Goal: Task Accomplishment & Management: Complete application form

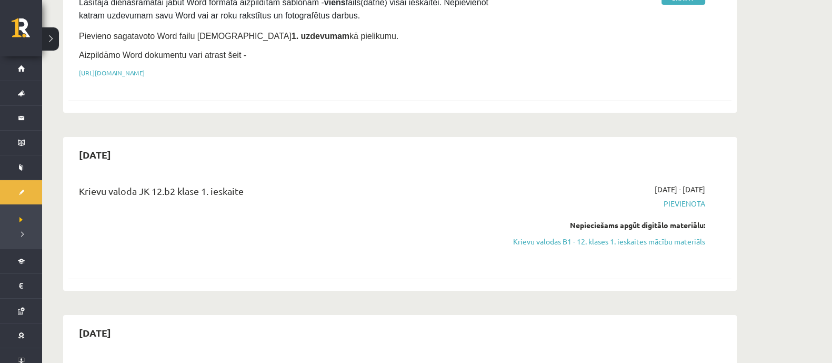
scroll to position [257, 0]
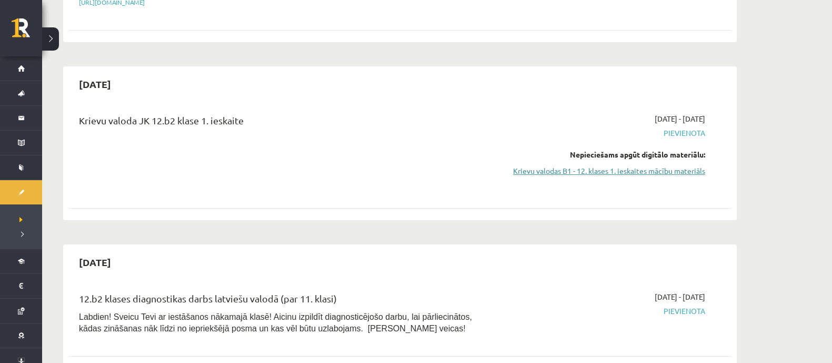
click at [653, 165] on link "Krievu valodas B1 - 12. klases 1. ieskaites mācību materiāls" at bounding box center [606, 170] width 198 height 11
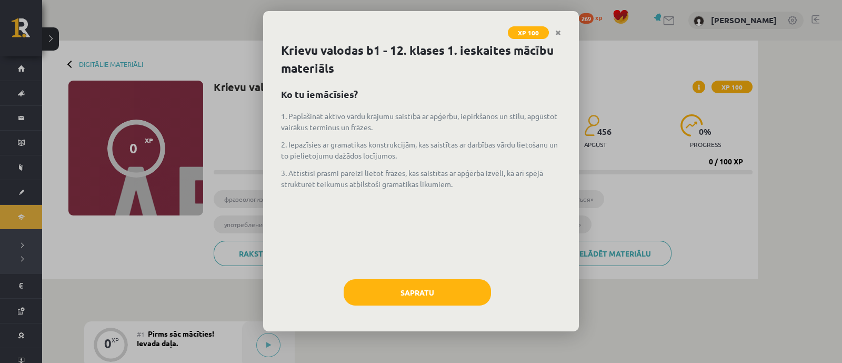
click at [454, 274] on div "Krievu valodas b1 - 12. klases 1. ieskaites mācību materiāls Ko tu iemācīsies? …" at bounding box center [421, 186] width 316 height 289
click at [448, 288] on button "Sapratu" at bounding box center [417, 292] width 147 height 26
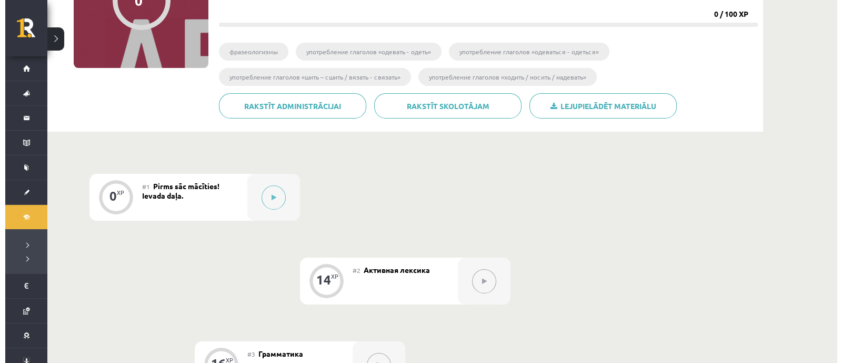
scroll to position [147, 0]
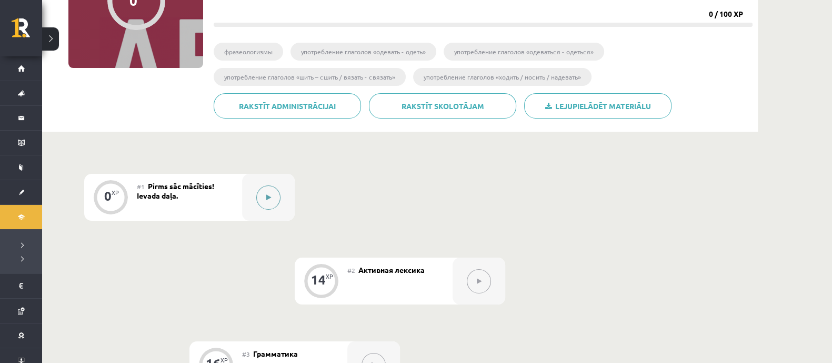
click at [266, 199] on icon at bounding box center [268, 197] width 5 height 6
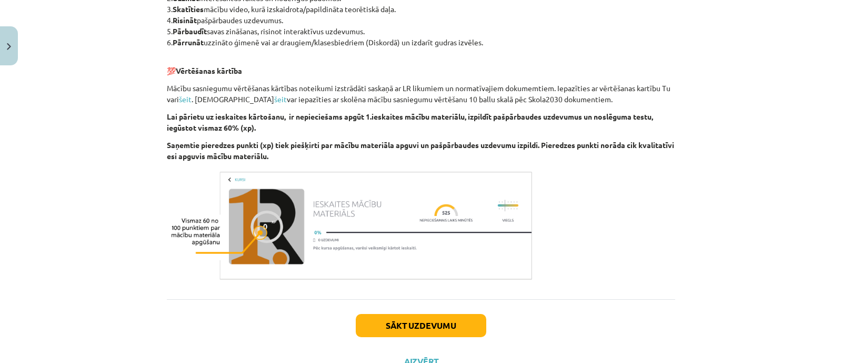
scroll to position [642, 0]
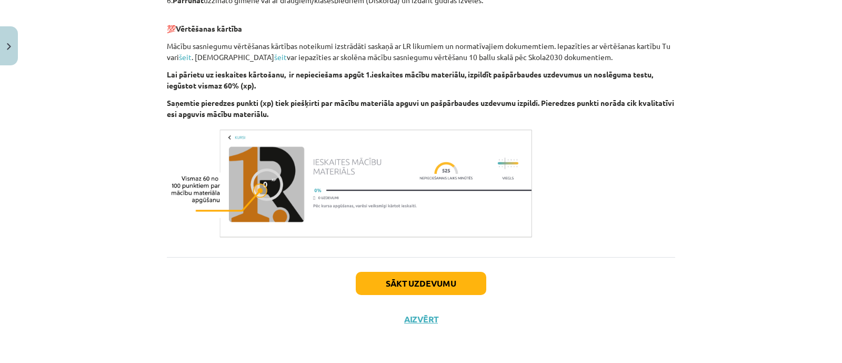
click at [424, 296] on div "Sākt uzdevumu Aizvērt" at bounding box center [421, 294] width 508 height 74
click at [426, 277] on button "Sākt uzdevumu" at bounding box center [421, 283] width 131 height 23
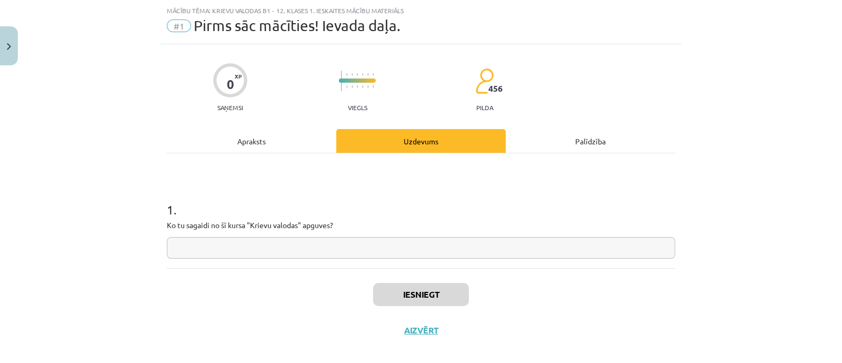
click at [334, 246] on input "text" at bounding box center [421, 248] width 508 height 22
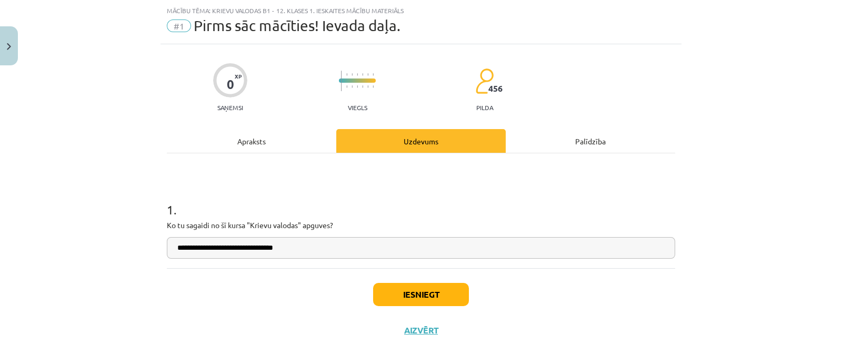
type input "**********"
click at [382, 280] on div "Iesniegt Aizvērt" at bounding box center [421, 305] width 508 height 74
click at [387, 284] on button "Iesniegt" at bounding box center [421, 294] width 96 height 23
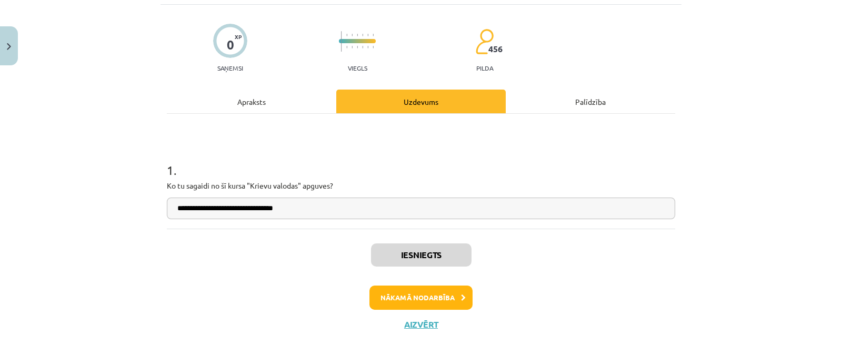
scroll to position [0, 0]
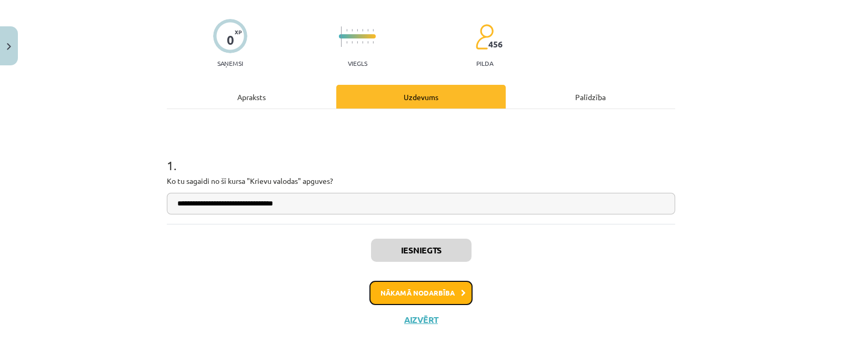
click at [421, 294] on button "Nākamā nodarbība" at bounding box center [420, 293] width 103 height 24
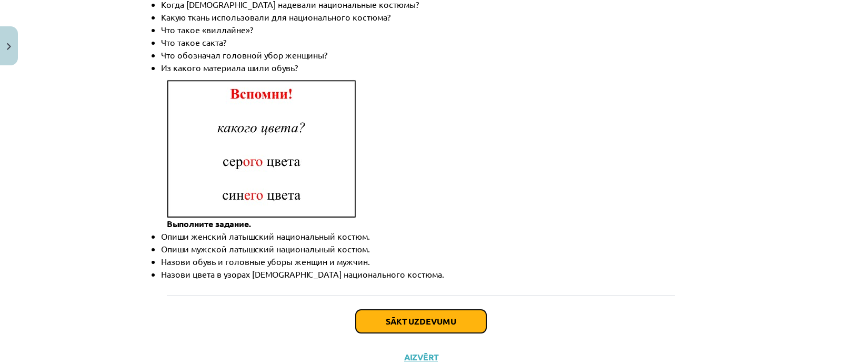
click at [404, 309] on button "Sākt uzdevumu" at bounding box center [421, 320] width 131 height 23
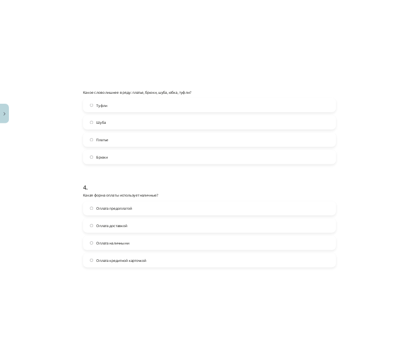
scroll to position [774, 0]
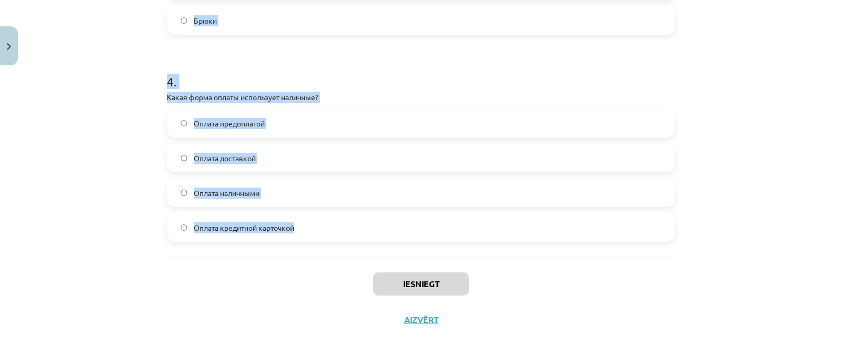
drag, startPoint x: 150, startPoint y: 200, endPoint x: 362, endPoint y: 242, distance: 216.1
click at [362, 242] on div "Mācību tēma: Krievu valodas b1 - 12. klases 1. ieskaites mācību materiāls #2 Ак…" at bounding box center [421, 181] width 842 height 363
copy form "1 . Какой из этих товаров относится к "одежде"? Бусы Кружка [PERSON_NAME] 2 . Ч…"
click at [269, 77] on h1 "4 ." at bounding box center [421, 72] width 508 height 33
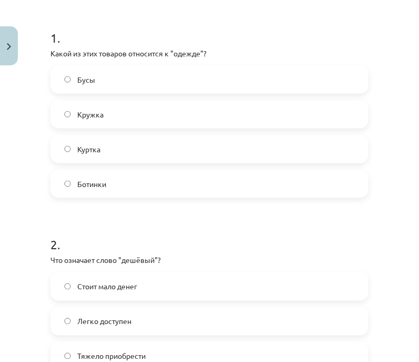
scroll to position [197, 0]
click at [117, 147] on label "Куртка" at bounding box center [210, 149] width 316 height 26
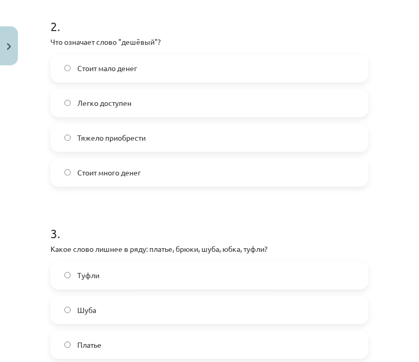
scroll to position [395, 0]
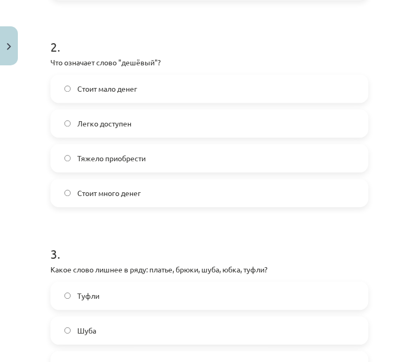
click at [156, 92] on label "Стоит мало денег" at bounding box center [210, 89] width 316 height 26
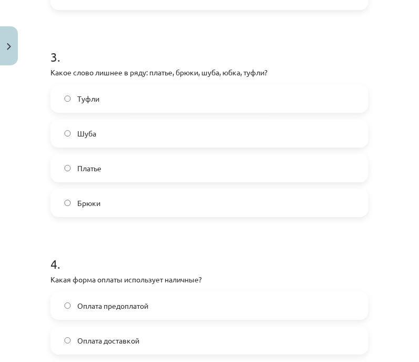
click at [151, 95] on label "Туфли" at bounding box center [210, 98] width 316 height 26
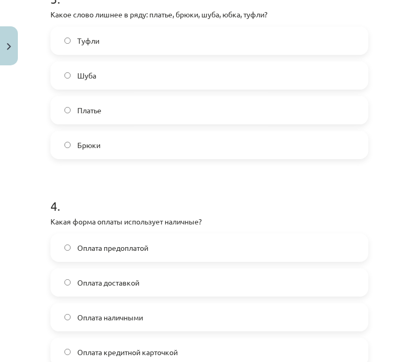
scroll to position [775, 0]
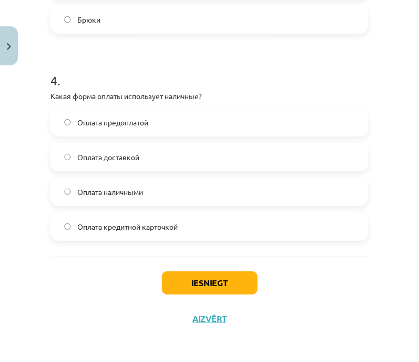
click at [166, 193] on label "Оплата наличными" at bounding box center [210, 191] width 316 height 26
click at [190, 277] on button "Iesniegt" at bounding box center [210, 282] width 96 height 23
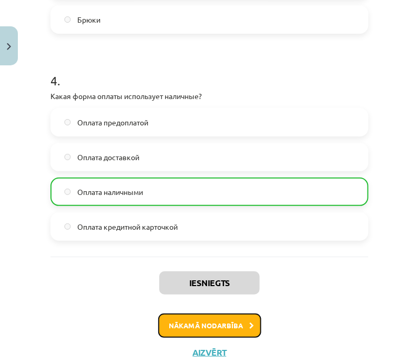
click at [228, 321] on button "Nākamā nodarbība" at bounding box center [209, 325] width 103 height 24
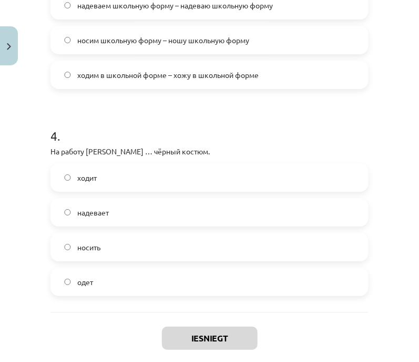
scroll to position [793, 0]
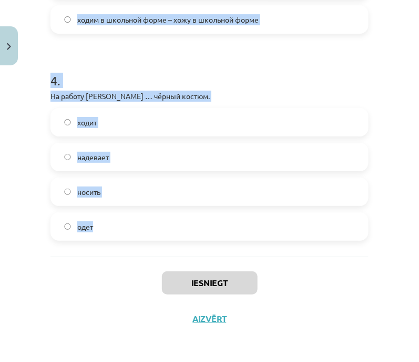
drag, startPoint x: 39, startPoint y: 201, endPoint x: 239, endPoint y: 215, distance: 201.0
click at [252, 226] on div "Mācību tēma: Krievu valodas b1 - 12. klases 1. ieskaites mācību materiāls #3 Гр…" at bounding box center [209, 181] width 419 height 362
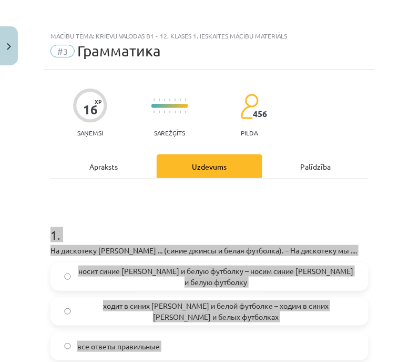
scroll to position [65, 0]
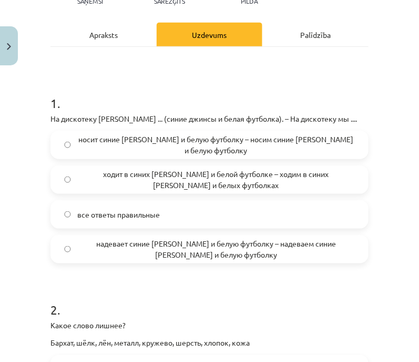
scroll to position [197, 0]
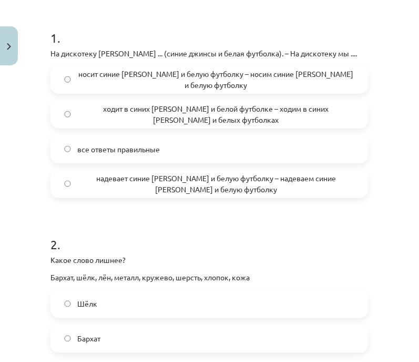
click at [221, 184] on span "надевает синие [PERSON_NAME] и белую футболку – надеваем синие [PERSON_NAME] и …" at bounding box center [216, 184] width 278 height 22
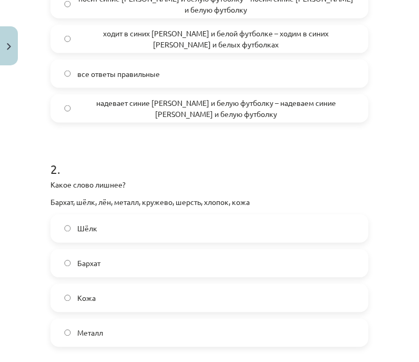
scroll to position [329, 0]
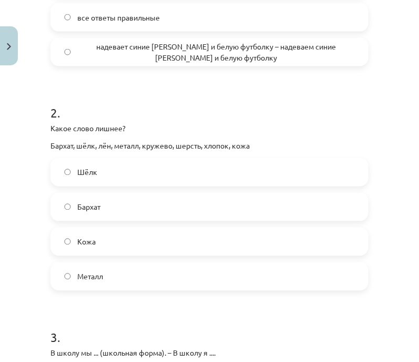
click at [142, 280] on label "Металл" at bounding box center [210, 276] width 316 height 26
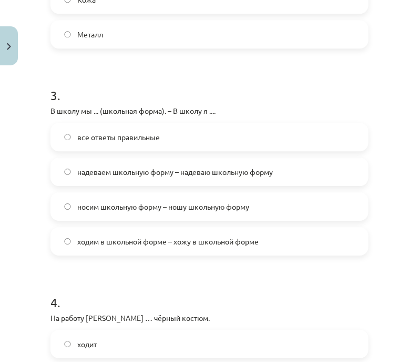
scroll to position [592, 0]
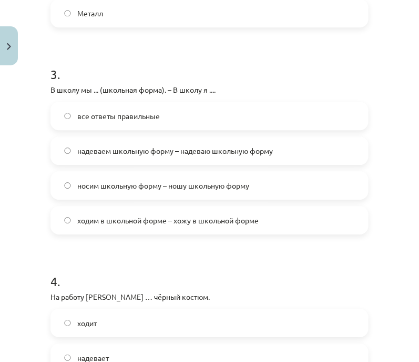
click at [174, 156] on label "надеваем школьную форму – надеваю школьную форму" at bounding box center [210, 150] width 316 height 26
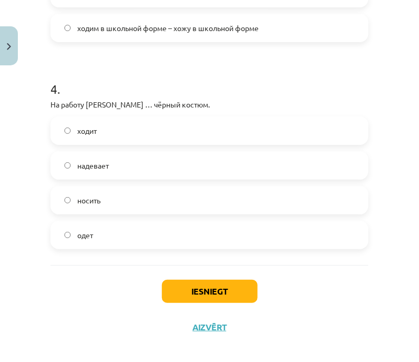
scroll to position [789, 0]
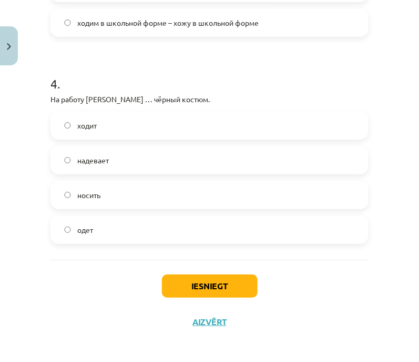
click at [144, 160] on label "надевает" at bounding box center [210, 160] width 316 height 26
click at [201, 283] on button "Iesniegt" at bounding box center [210, 285] width 96 height 23
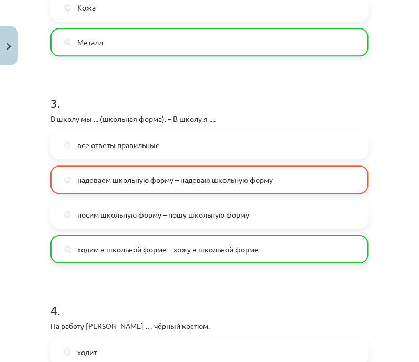
scroll to position [826, 0]
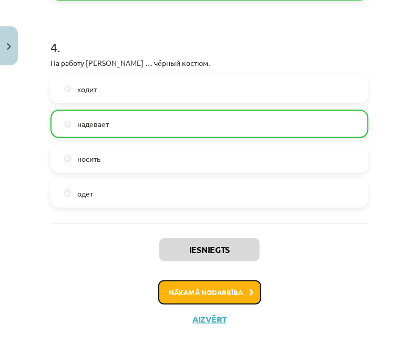
click at [211, 289] on button "Nākamā nodarbība" at bounding box center [209, 292] width 103 height 24
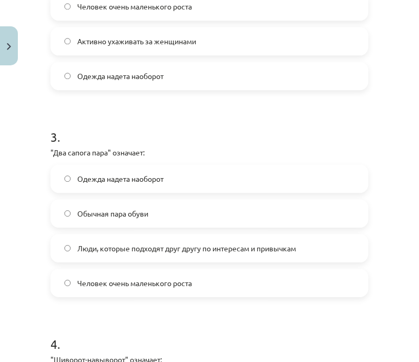
scroll to position [775, 0]
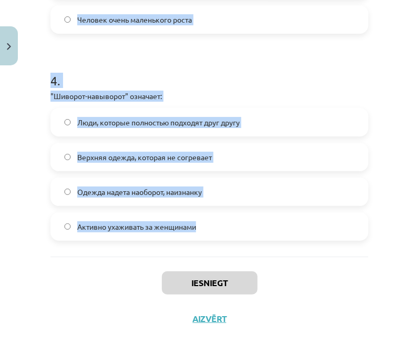
drag, startPoint x: 101, startPoint y: 259, endPoint x: 253, endPoint y: 234, distance: 154.1
click at [253, 234] on div "Mācību tēma: Krievu valodas b1 - 12. klases 1. ieskaites mācību materiāls #4 Уп…" at bounding box center [209, 181] width 419 height 362
drag, startPoint x: 247, startPoint y: 230, endPoint x: 211, endPoint y: 198, distance: 48.5
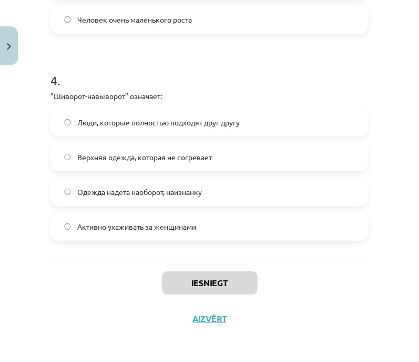
click at [356, 284] on div "Iesniegt Aizvērt" at bounding box center [210, 293] width 318 height 74
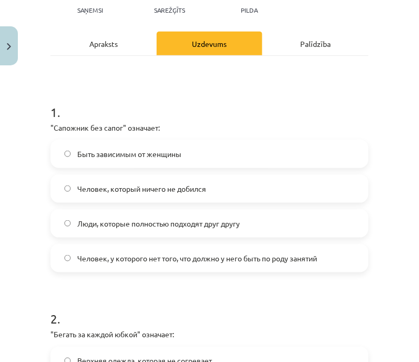
scroll to position [131, 0]
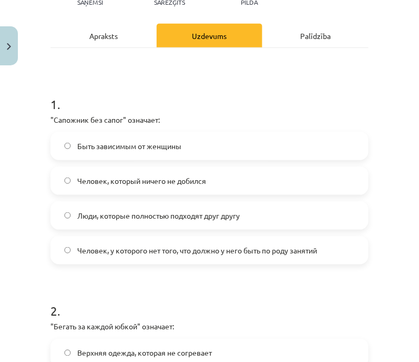
click at [164, 248] on span "Человек, у которого нет того, что должно у него быть по роду занятий" at bounding box center [197, 250] width 240 height 11
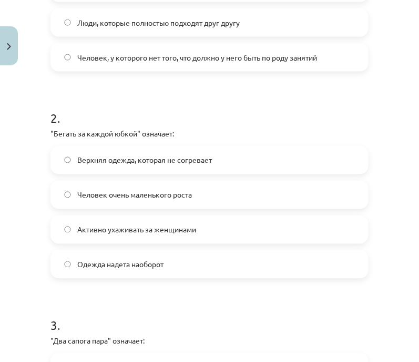
scroll to position [329, 0]
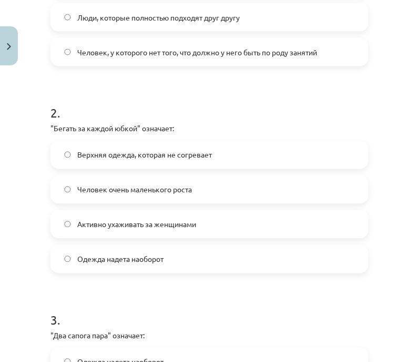
click at [168, 229] on label "Активно ухаживать за женщинами" at bounding box center [210, 224] width 316 height 26
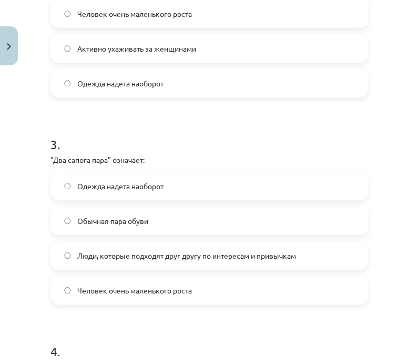
scroll to position [526, 0]
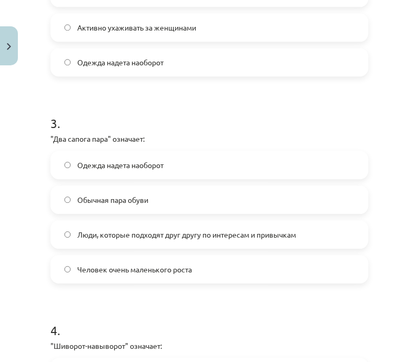
click at [174, 235] on span "Люди, которые подходят друг другу по интересам и привычкам" at bounding box center [186, 234] width 219 height 11
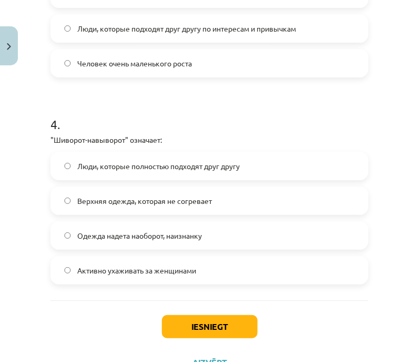
scroll to position [775, 0]
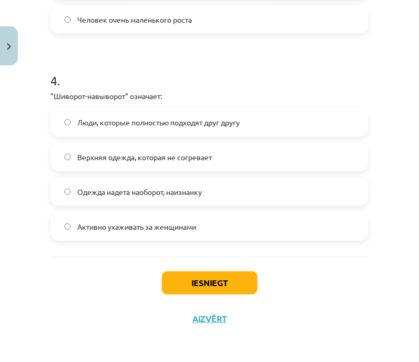
click at [166, 186] on span "Одежда надета наоборот, наизнанку" at bounding box center [139, 191] width 125 height 11
click at [193, 288] on button "Iesniegt" at bounding box center [210, 282] width 96 height 23
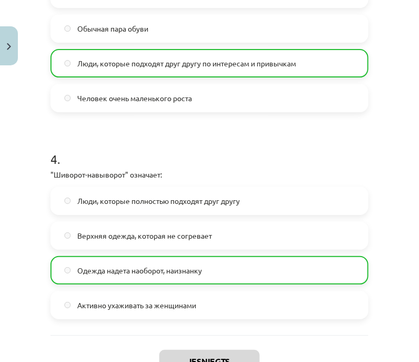
scroll to position [808, 0]
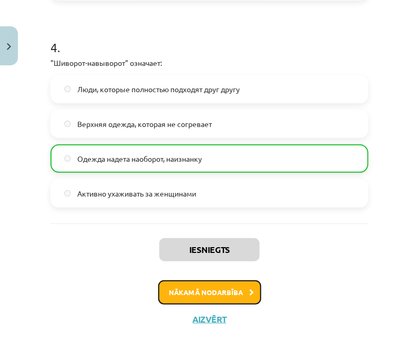
click at [195, 280] on button "Nākamā nodarbība" at bounding box center [209, 292] width 103 height 24
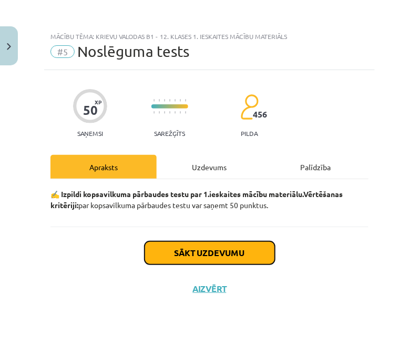
click at [203, 247] on button "Sākt uzdevumu" at bounding box center [210, 252] width 131 height 23
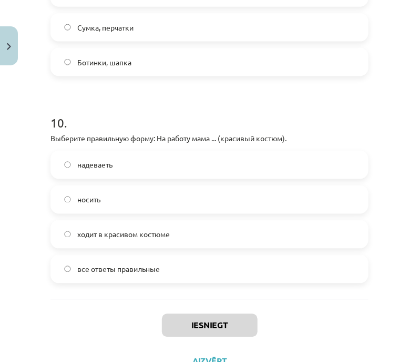
scroll to position [2016, 0]
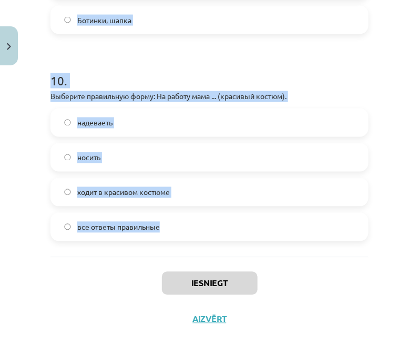
drag, startPoint x: 49, startPoint y: 31, endPoint x: 182, endPoint y: 232, distance: 240.4
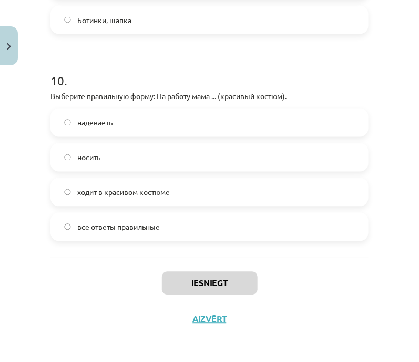
click at [289, 296] on div "Iesniegt Aizvērt" at bounding box center [210, 294] width 318 height 74
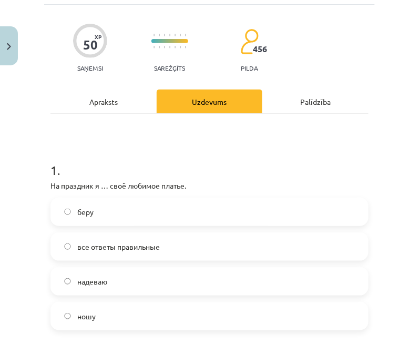
scroll to position [131, 0]
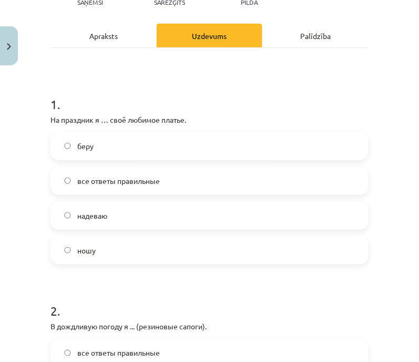
click at [129, 214] on label "надеваю" at bounding box center [210, 215] width 316 height 26
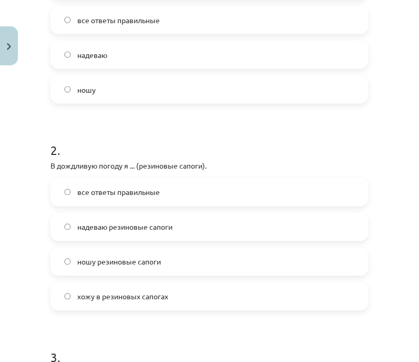
scroll to position [395, 0]
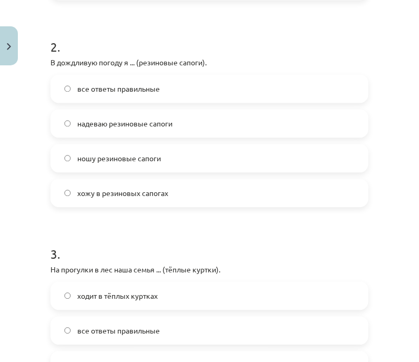
click at [163, 125] on span "надеваю резиновые сапоги" at bounding box center [124, 123] width 95 height 11
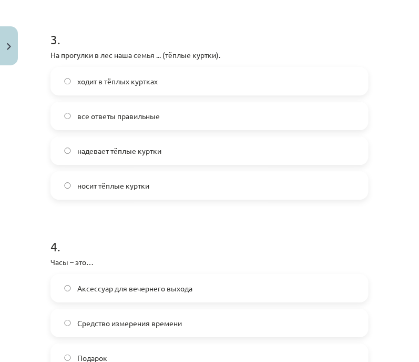
scroll to position [592, 0]
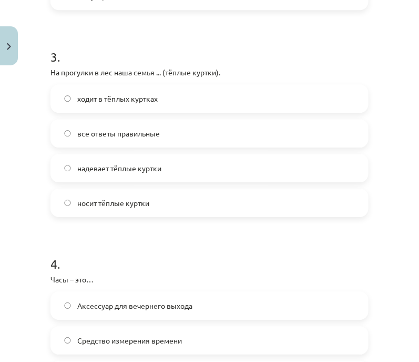
click at [163, 98] on label "ходит в тёплых куртках" at bounding box center [210, 98] width 316 height 26
click at [160, 165] on span "надевает тёплые куртки" at bounding box center [119, 168] width 84 height 11
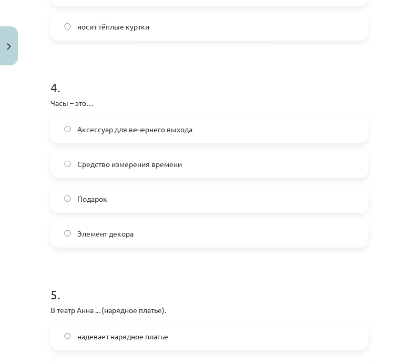
scroll to position [789, 0]
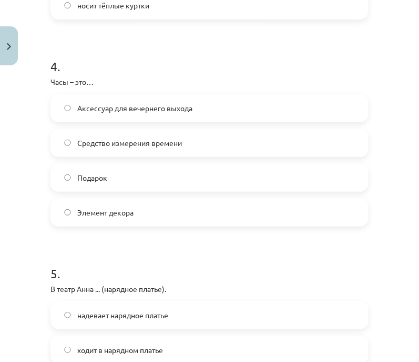
click at [144, 148] on label "Средство измерения времени" at bounding box center [210, 142] width 316 height 26
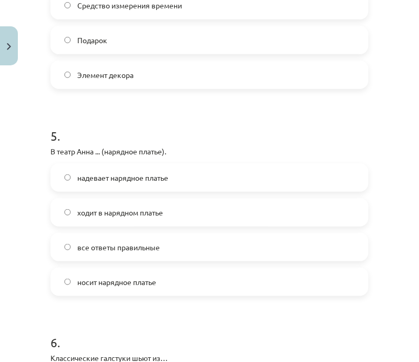
scroll to position [986, 0]
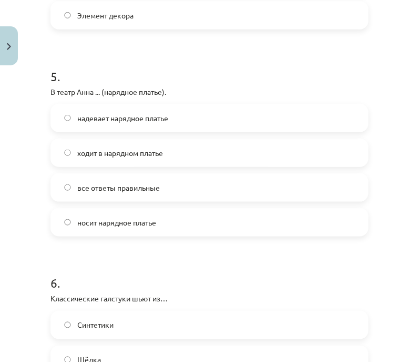
click at [134, 121] on span "надевает нарядное платье" at bounding box center [122, 118] width 91 height 11
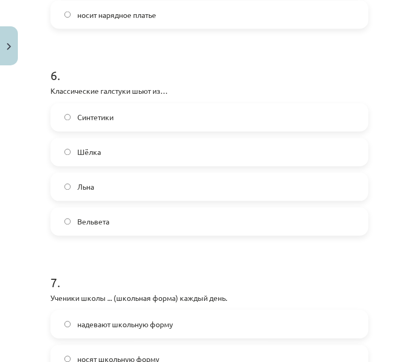
scroll to position [1250, 0]
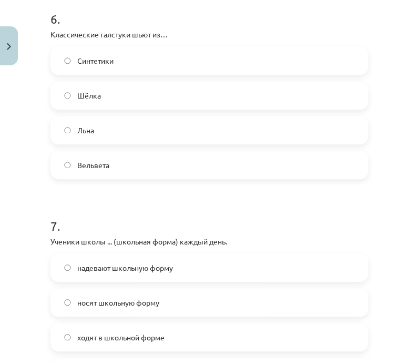
click at [160, 100] on label "Шёлка" at bounding box center [210, 96] width 316 height 26
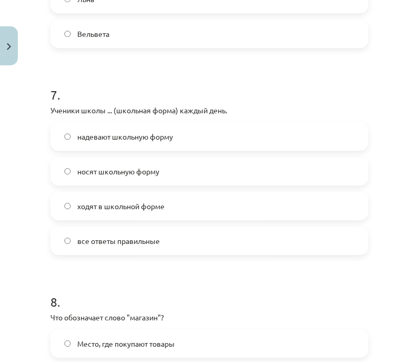
scroll to position [1447, 0]
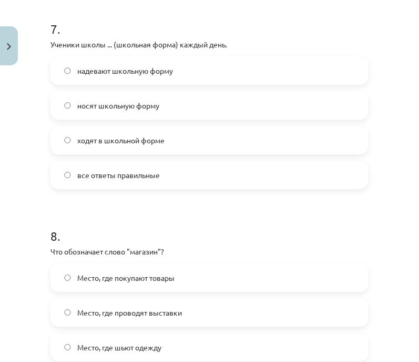
click at [158, 111] on label "носят школьную форму" at bounding box center [210, 105] width 316 height 26
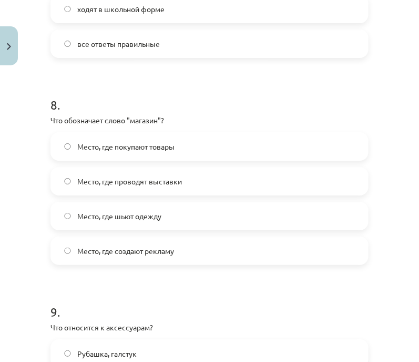
scroll to position [1579, 0]
click at [163, 146] on span "Место, где покупают товары" at bounding box center [125, 146] width 97 height 11
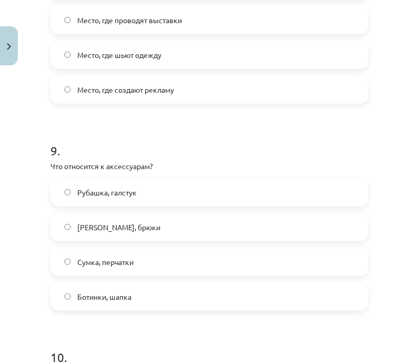
scroll to position [1776, 0]
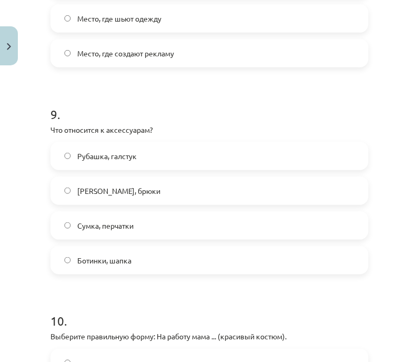
click at [116, 224] on span "Сумка, перчатки" at bounding box center [105, 225] width 56 height 11
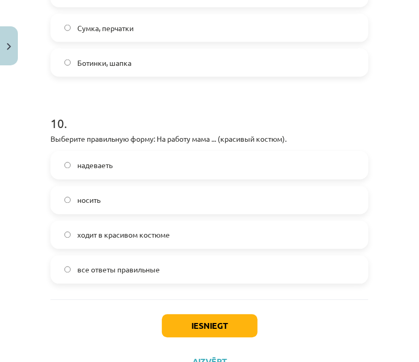
scroll to position [2016, 0]
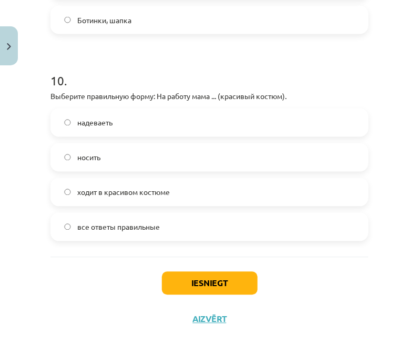
click at [155, 195] on span "ходит в красивом костюме" at bounding box center [123, 192] width 93 height 11
click at [184, 275] on button "Iesniegt" at bounding box center [210, 283] width 96 height 23
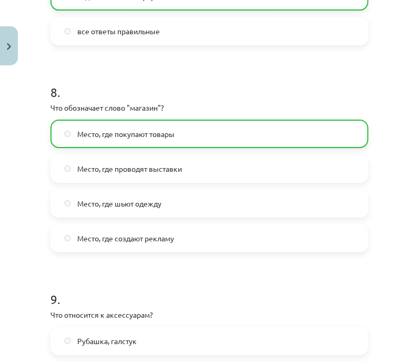
scroll to position [2050, 0]
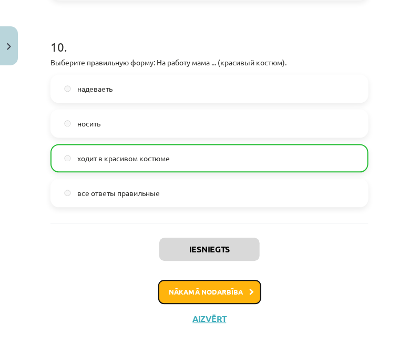
click at [221, 286] on button "Nākamā nodarbība" at bounding box center [209, 292] width 103 height 24
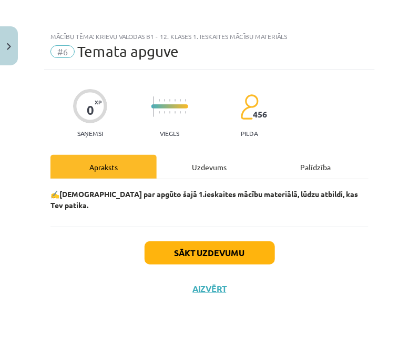
scroll to position [0, 0]
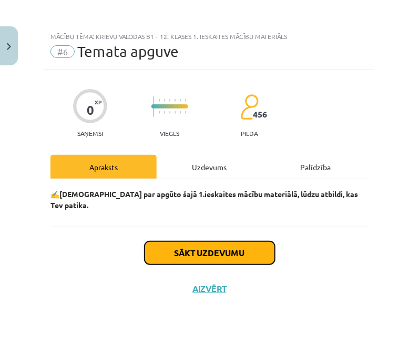
click at [227, 241] on button "Sākt uzdevumu" at bounding box center [210, 252] width 131 height 23
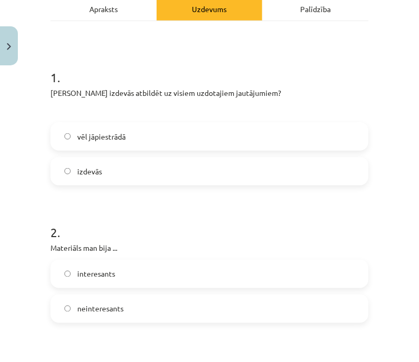
scroll to position [131, 0]
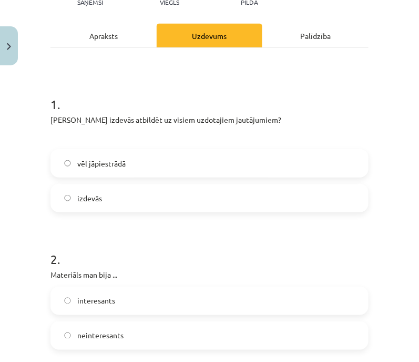
click at [198, 166] on label "vēl jāpiestrādā" at bounding box center [210, 163] width 316 height 26
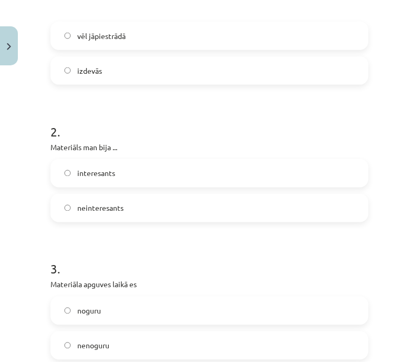
scroll to position [263, 0]
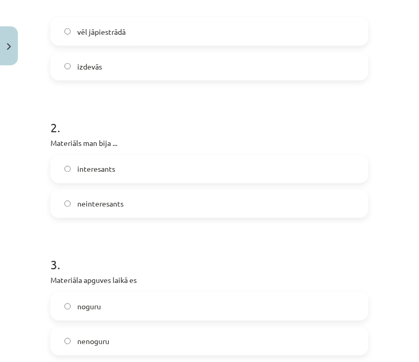
click at [164, 179] on label "interesants" at bounding box center [210, 169] width 316 height 26
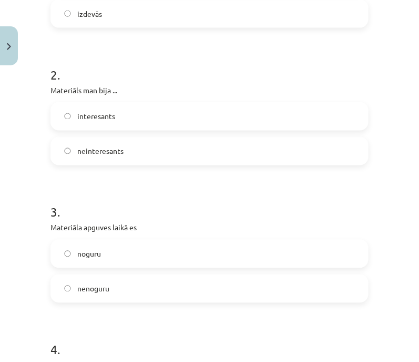
scroll to position [395, 0]
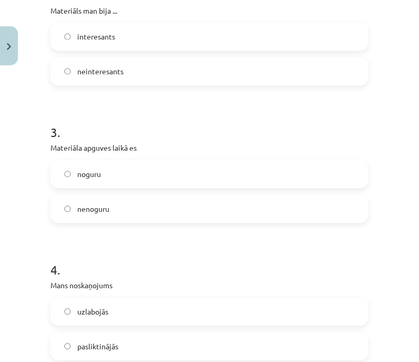
click at [161, 208] on label "nenoguru" at bounding box center [210, 209] width 316 height 26
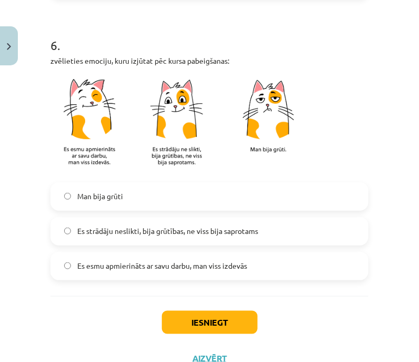
scroll to position [921, 0]
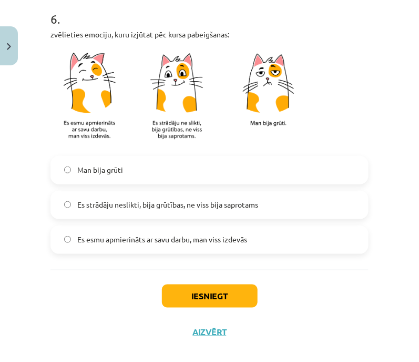
click at [255, 203] on span "Es strādāju neslikti, bija grūtības, ne viss bija saprotams" at bounding box center [167, 204] width 181 height 11
click at [218, 296] on button "Iesniegt" at bounding box center [210, 295] width 96 height 23
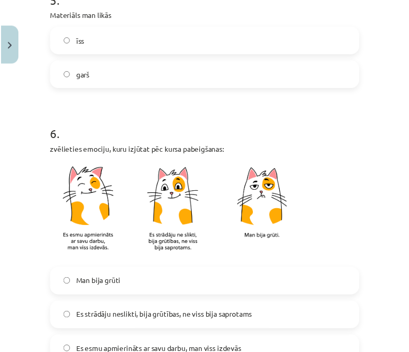
scroll to position [934, 0]
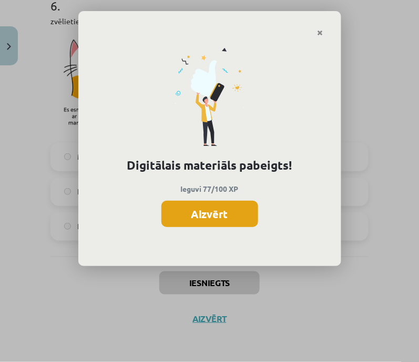
click at [230, 214] on button "Aizvērt" at bounding box center [210, 214] width 97 height 26
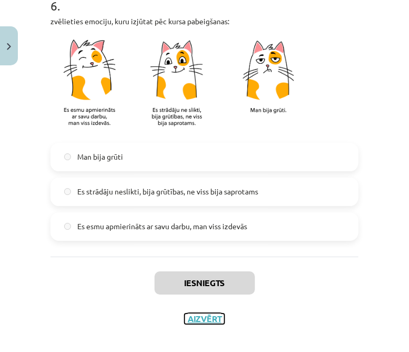
click at [216, 315] on button "Aizvērt" at bounding box center [205, 318] width 40 height 11
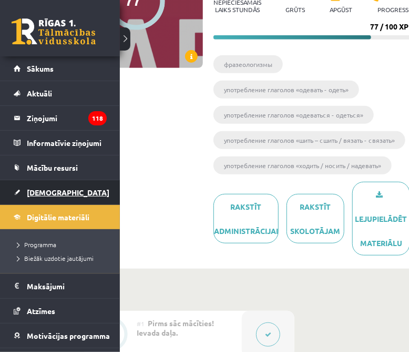
click at [39, 197] on link "[DEMOGRAPHIC_DATA]" at bounding box center [60, 192] width 93 height 24
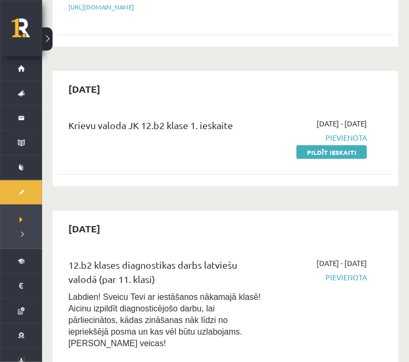
scroll to position [329, 0]
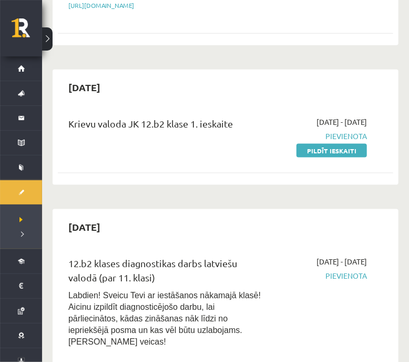
drag, startPoint x: 354, startPoint y: 127, endPoint x: 332, endPoint y: 51, distance: 79.6
click at [354, 144] on link "Pildīt ieskaiti" at bounding box center [332, 151] width 71 height 14
drag, startPoint x: 338, startPoint y: 126, endPoint x: 276, endPoint y: 38, distance: 107.2
click at [338, 144] on link "Pildīt ieskaiti" at bounding box center [332, 151] width 71 height 14
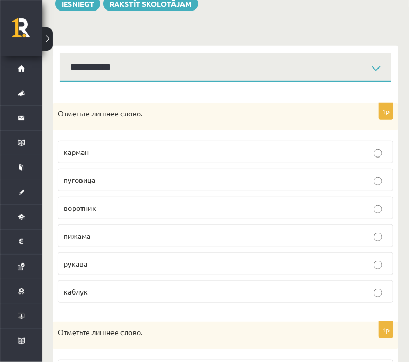
scroll to position [131, 0]
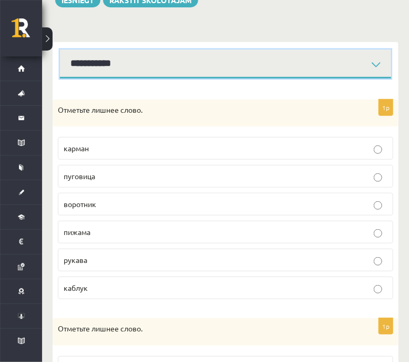
click at [291, 67] on select "**********" at bounding box center [226, 63] width 332 height 29
click at [60, 49] on select "**********" at bounding box center [226, 63] width 332 height 29
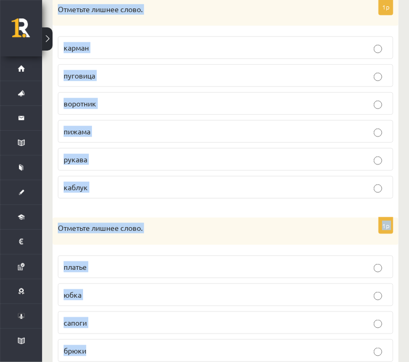
scroll to position [509, 0]
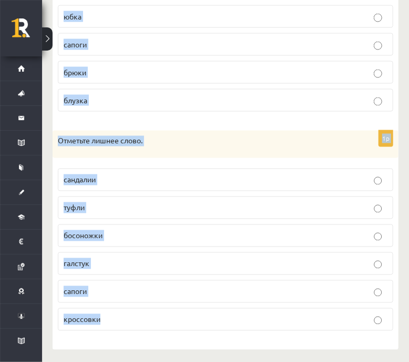
drag, startPoint x: 53, startPoint y: 188, endPoint x: 268, endPoint y: 304, distance: 244.9
click at [339, 341] on div "1p Отметьте лишнее слово. карман пуговица воротник пижама рукава каблук 1p Отме…" at bounding box center [226, 24] width 346 height 649
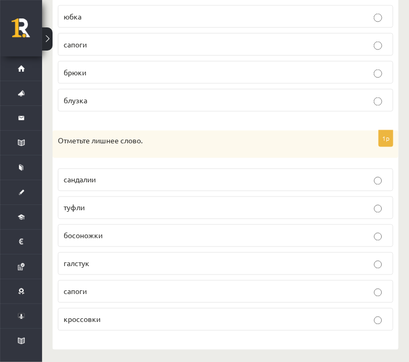
click at [123, 287] on p "сапоги" at bounding box center [226, 291] width 324 height 11
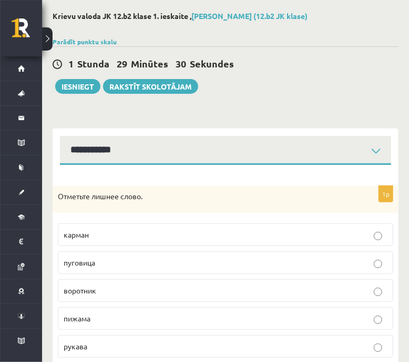
scroll to position [65, 0]
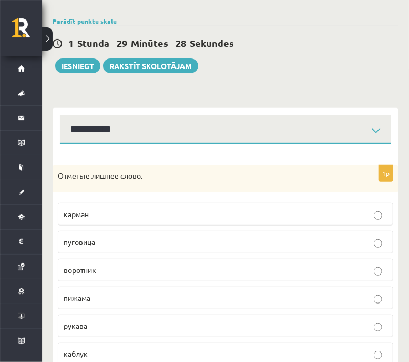
click at [133, 294] on p "пижама" at bounding box center [226, 297] width 324 height 11
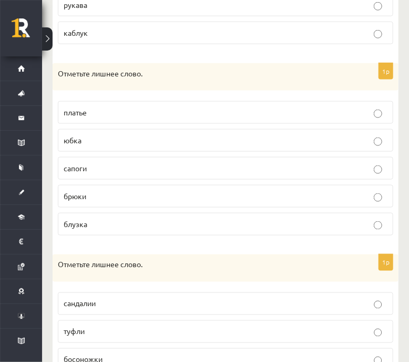
scroll to position [395, 0]
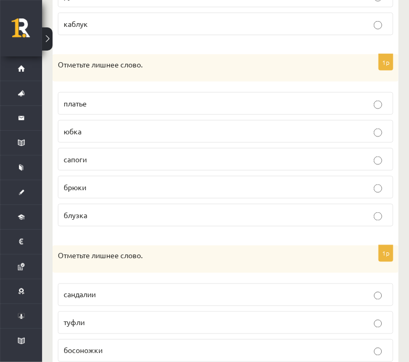
click at [137, 154] on p "сапоги" at bounding box center [226, 159] width 324 height 11
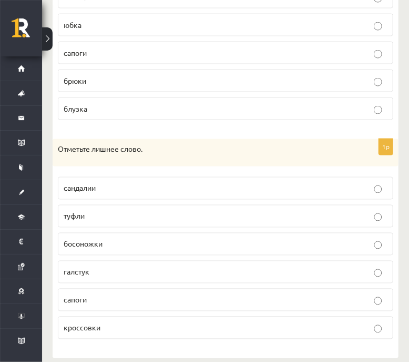
scroll to position [509, 0]
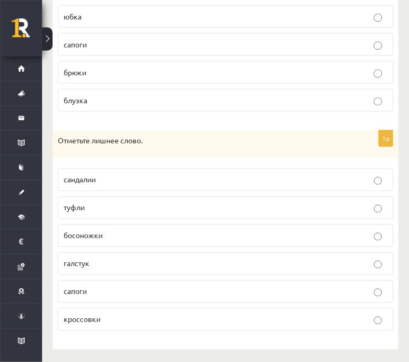
click at [136, 258] on p "галстук" at bounding box center [226, 263] width 324 height 11
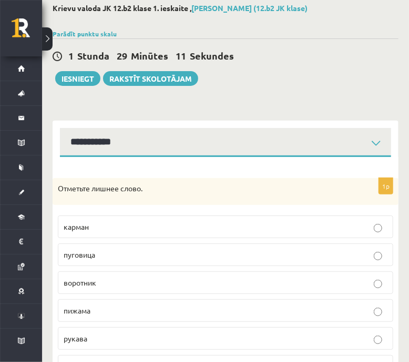
scroll to position [0, 0]
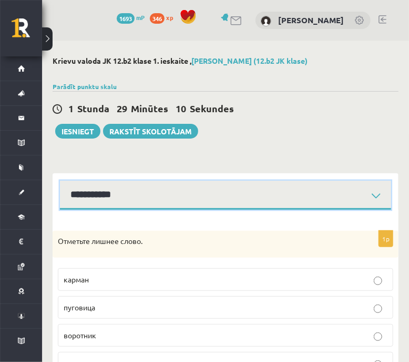
click at [171, 192] on select "**********" at bounding box center [226, 195] width 332 height 29
click at [153, 203] on select "**********" at bounding box center [226, 195] width 332 height 29
click at [60, 181] on select "**********" at bounding box center [226, 195] width 332 height 29
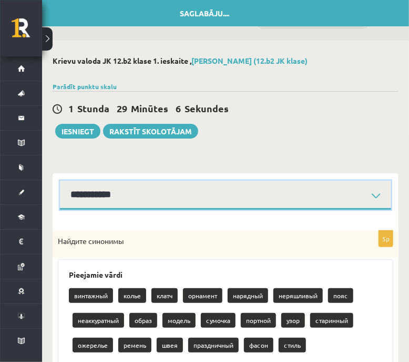
click at [150, 203] on select "**********" at bounding box center [226, 195] width 332 height 29
select select "**********"
click at [60, 181] on select "**********" at bounding box center [226, 195] width 332 height 29
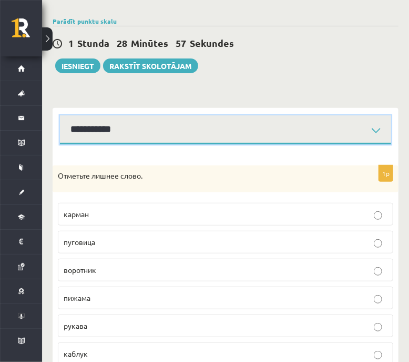
scroll to position [131, 0]
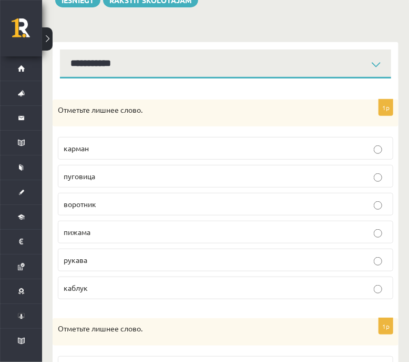
click at [96, 233] on p "пижама" at bounding box center [226, 231] width 324 height 11
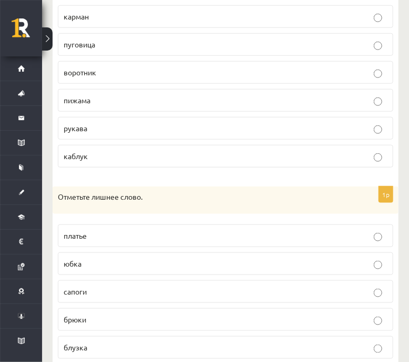
scroll to position [329, 0]
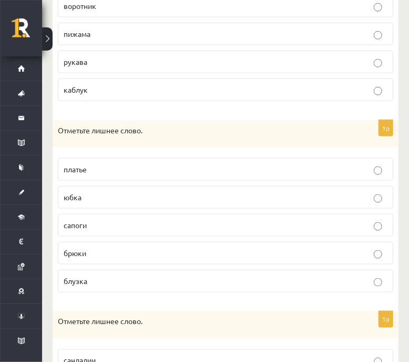
click at [119, 223] on p "сапоги" at bounding box center [226, 224] width 324 height 11
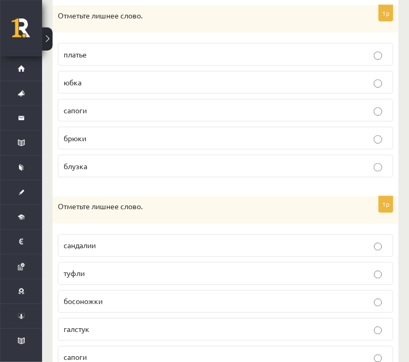
scroll to position [509, 0]
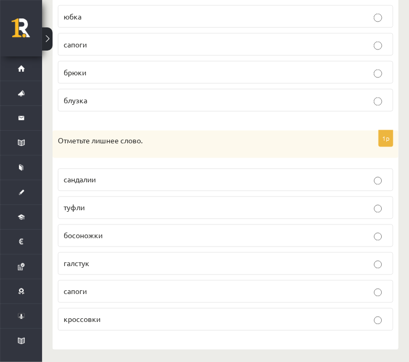
click at [106, 263] on p "галстук" at bounding box center [226, 263] width 324 height 11
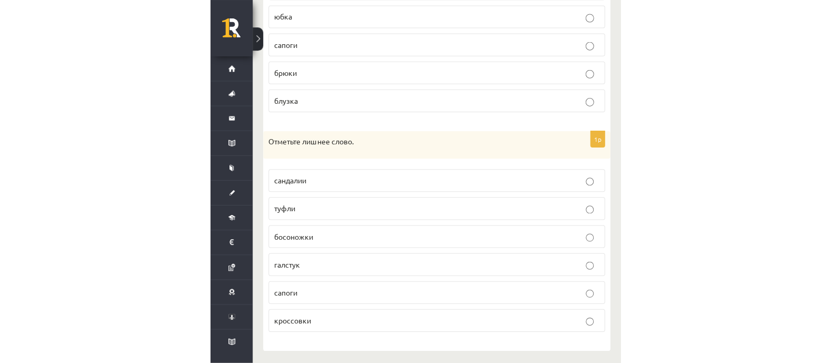
scroll to position [0, 0]
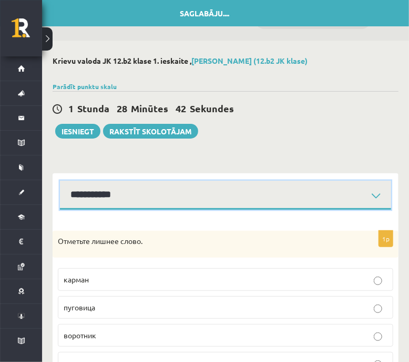
click at [137, 199] on select "**********" at bounding box center [226, 195] width 332 height 29
click at [137, 198] on select "**********" at bounding box center [226, 195] width 332 height 29
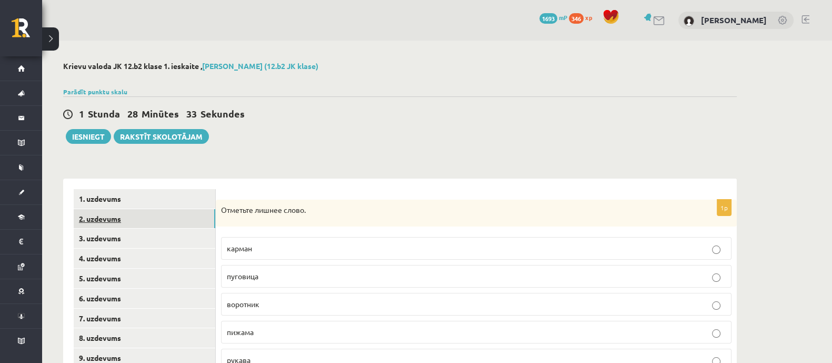
click at [107, 217] on link "2. uzdevums" at bounding box center [145, 218] width 142 height 19
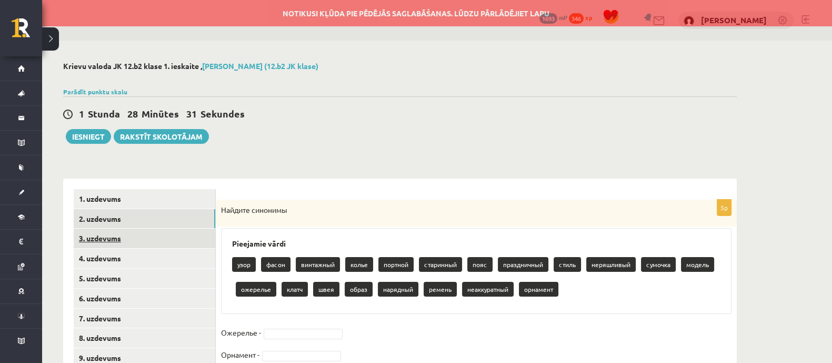
click at [104, 236] on link "3. uzdevums" at bounding box center [145, 237] width 142 height 19
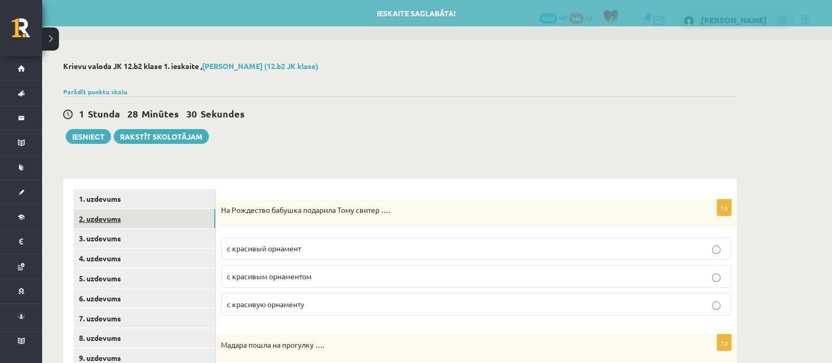
click at [108, 221] on link "2. uzdevums" at bounding box center [145, 218] width 142 height 19
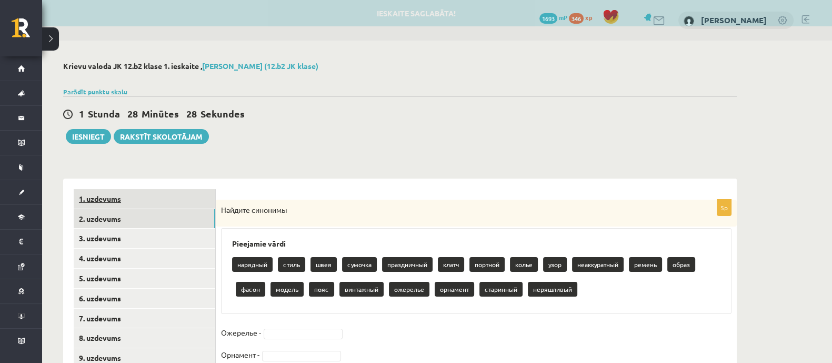
click at [116, 199] on link "1. uzdevums" at bounding box center [145, 198] width 142 height 19
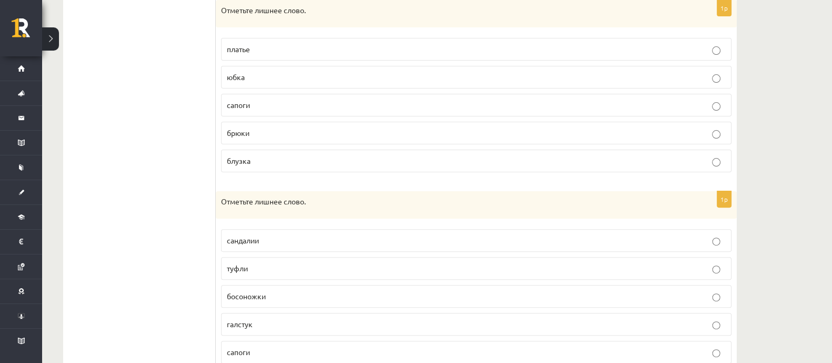
scroll to position [483, 0]
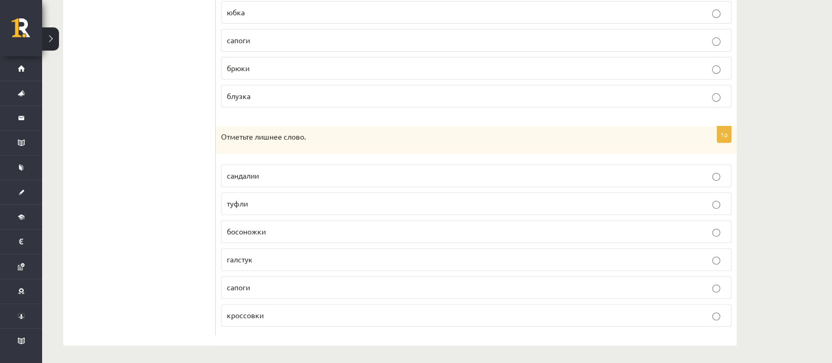
click at [281, 254] on p "галстук" at bounding box center [476, 259] width 499 height 11
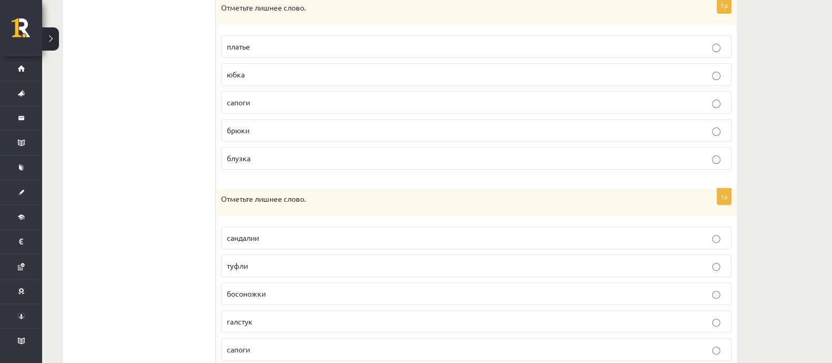
scroll to position [285, 0]
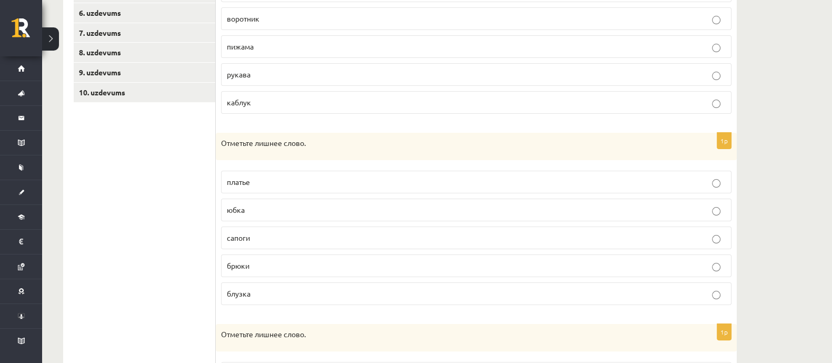
click at [285, 235] on p "сапоги" at bounding box center [476, 237] width 499 height 11
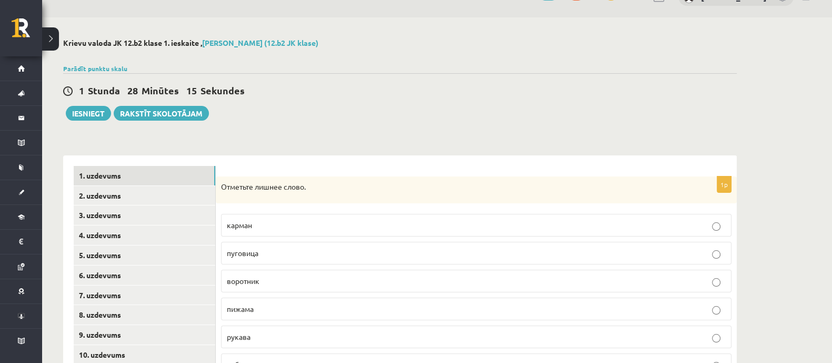
scroll to position [22, 0]
click at [241, 305] on span "пижама" at bounding box center [240, 309] width 27 height 9
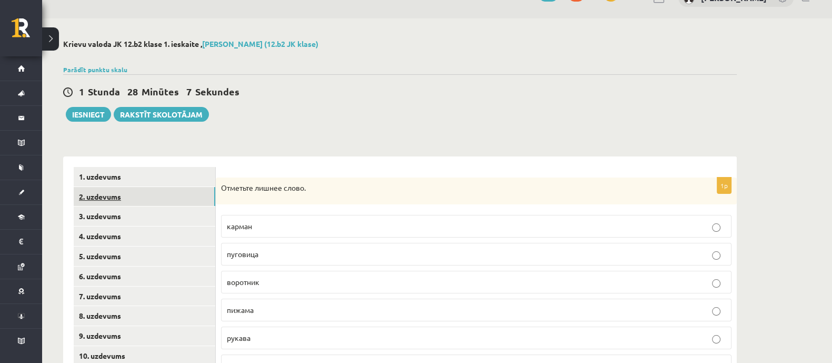
click at [107, 193] on link "2. uzdevums" at bounding box center [145, 196] width 142 height 19
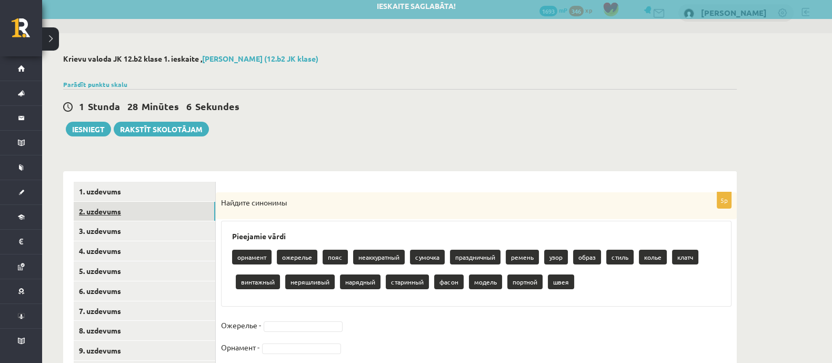
scroll to position [0, 0]
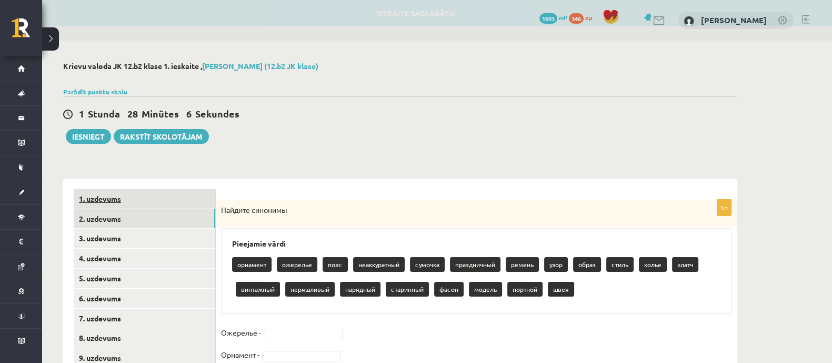
click at [106, 203] on link "1. uzdevums" at bounding box center [145, 198] width 142 height 19
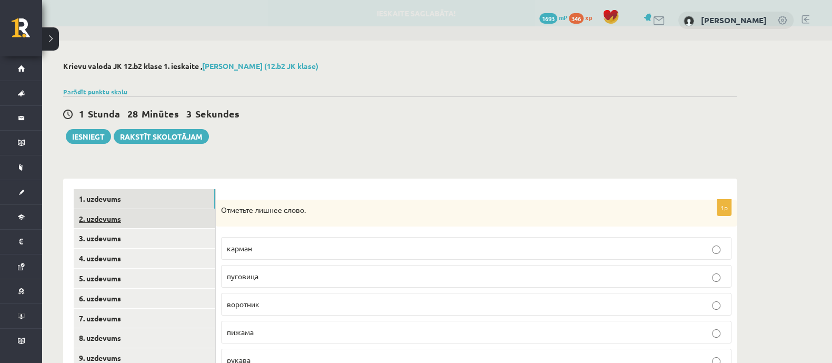
click at [118, 219] on link "2. uzdevums" at bounding box center [145, 218] width 142 height 19
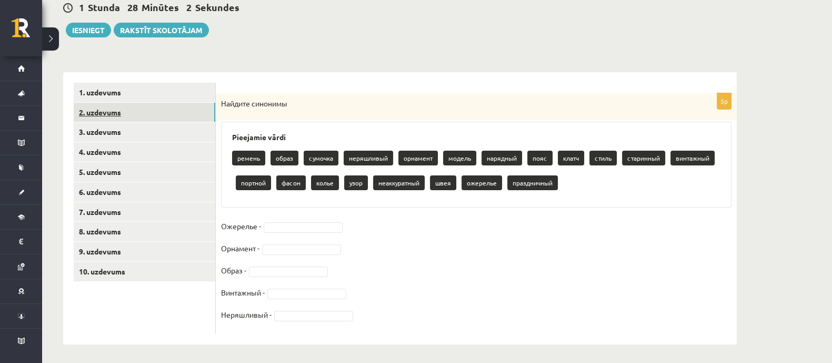
scroll to position [108, 0]
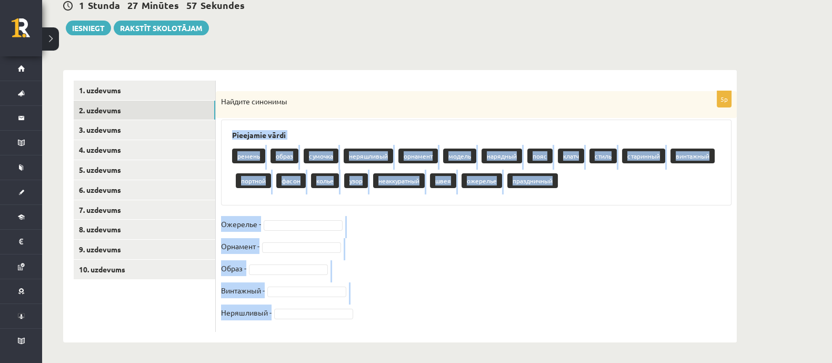
drag, startPoint x: 227, startPoint y: 133, endPoint x: 355, endPoint y: 310, distance: 218.7
click at [355, 310] on div "5p Найдите синонимы Pieejamie vārdi ремень образ сумочка неряшливый орнамент мо…" at bounding box center [476, 211] width 521 height 241
click at [401, 278] on fieldset "Ожерелье - Орнамент - Образ - Винтажный - Неряшливый -" at bounding box center [476, 271] width 511 height 111
drag, startPoint x: 224, startPoint y: 104, endPoint x: 366, endPoint y: 314, distance: 253.6
click at [366, 314] on div "5p Найдите синонимы Pieejamie vārdi ремень образ сумочка неряшливый орнамент мо…" at bounding box center [476, 211] width 521 height 241
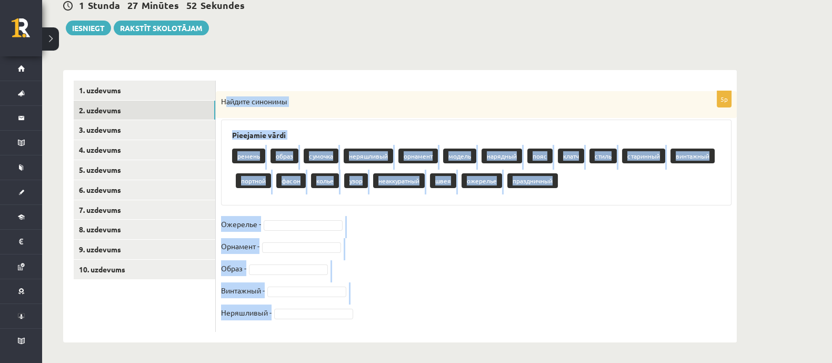
copy div "айдите синонимы Pieejamie vārdi ремень образ сумочка неряшливый орнамент модель…"
click at [409, 334] on div "5p Найдите синонимы Pieejamie vārdi ремень образ сумочка неряшливый орнамент мо…" at bounding box center [476, 206] width 521 height 272
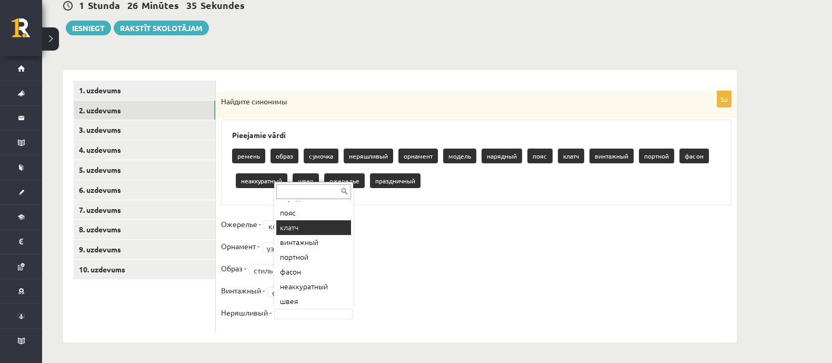
scroll to position [131, 0]
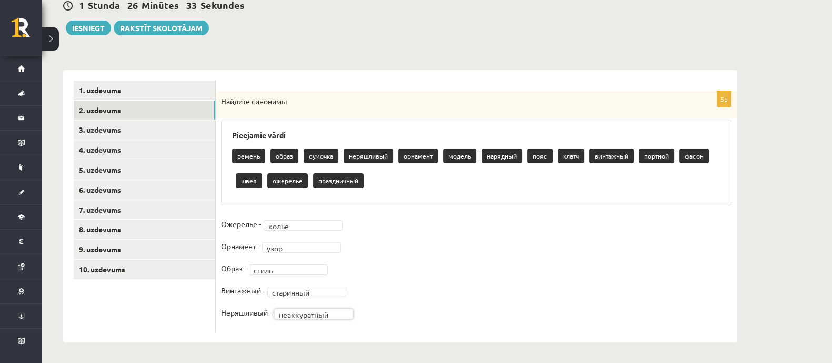
click at [391, 285] on fieldset "**********" at bounding box center [476, 271] width 511 height 111
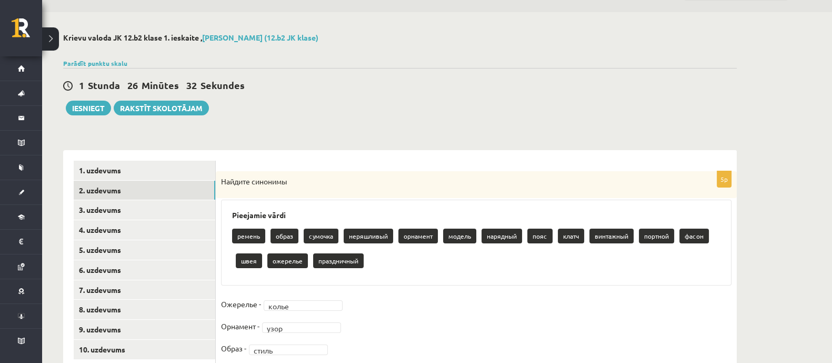
scroll to position [0, 0]
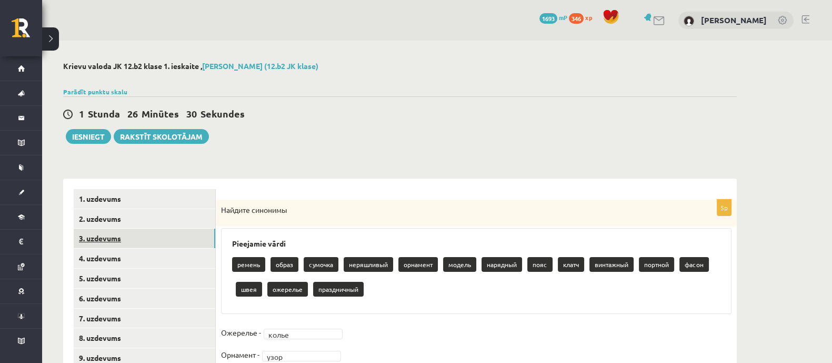
click at [97, 238] on link "3. uzdevums" at bounding box center [145, 237] width 142 height 19
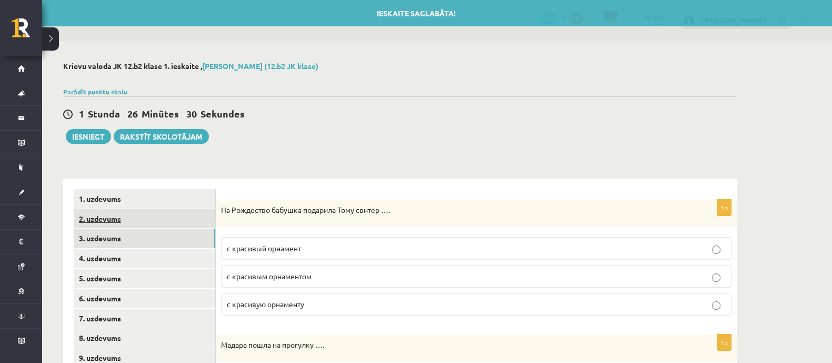
click at [117, 219] on link "2. uzdevums" at bounding box center [145, 218] width 142 height 19
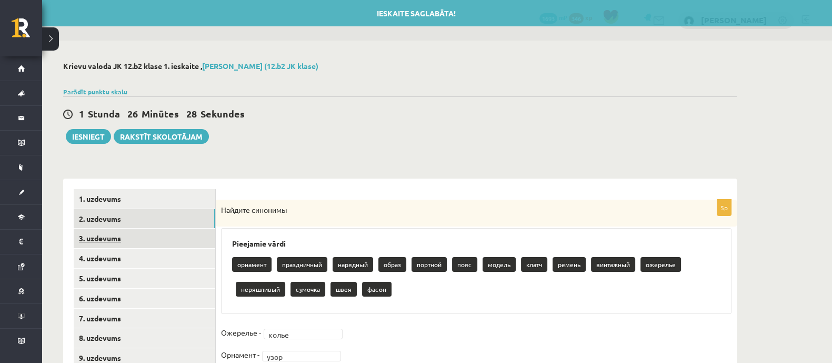
click at [105, 235] on link "3. uzdevums" at bounding box center [145, 237] width 142 height 19
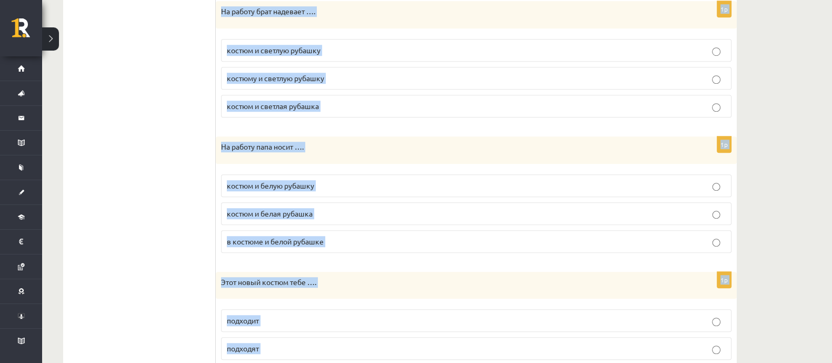
scroll to position [1203, 0]
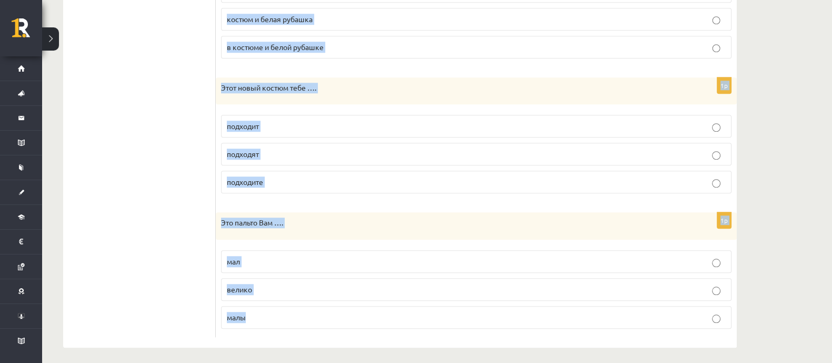
drag, startPoint x: 257, startPoint y: 245, endPoint x: 523, endPoint y: 317, distance: 275.0
copy form "На Рождество бабушка подарила Тому свитер …. с красивый орнамент с красивым орн…"
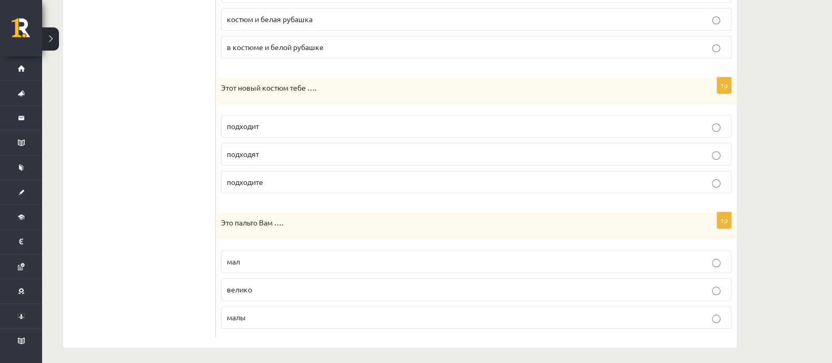
drag, startPoint x: 145, startPoint y: 179, endPoint x: 216, endPoint y: 224, distance: 84.4
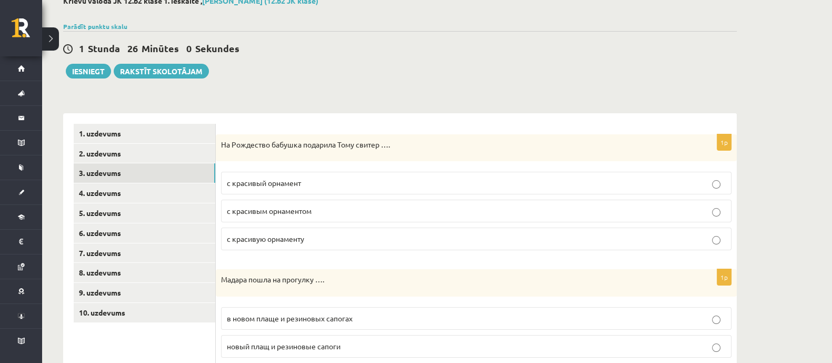
scroll to position [131, 0]
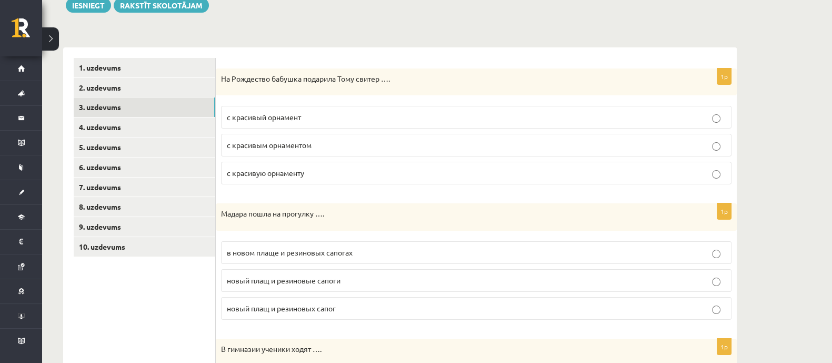
click at [303, 148] on span "с красивым орнаментом" at bounding box center [269, 144] width 85 height 9
click at [310, 247] on p "в новом плаще и резиновых сапогах" at bounding box center [476, 252] width 499 height 11
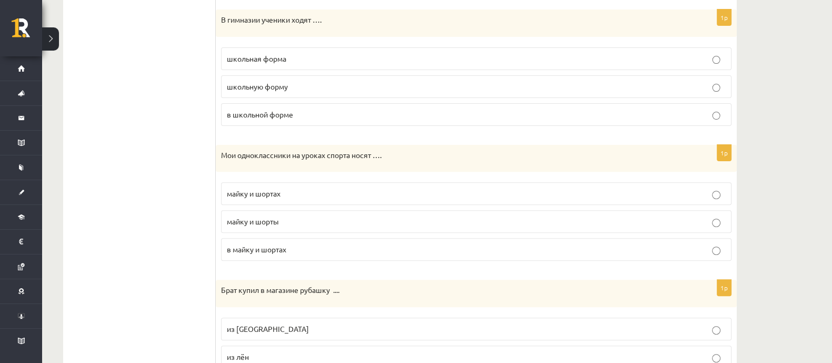
scroll to position [460, 0]
click at [277, 116] on span "в школьной форме" at bounding box center [260, 113] width 66 height 9
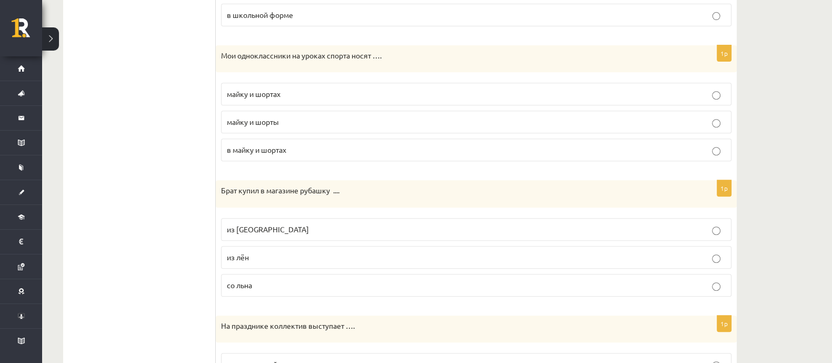
scroll to position [592, 0]
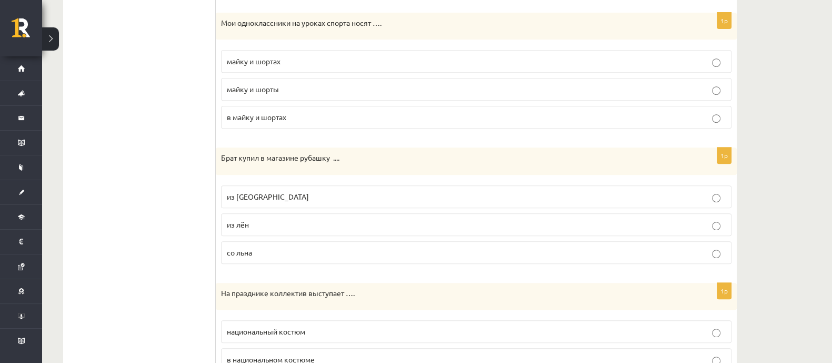
click at [299, 88] on p "майку и шорты" at bounding box center [476, 89] width 499 height 11
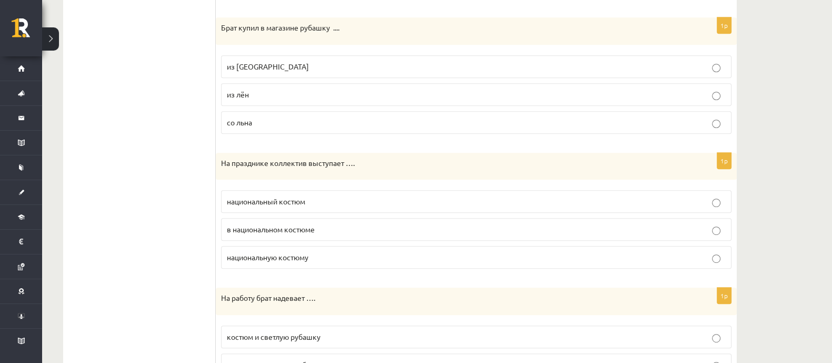
scroll to position [724, 0]
click at [292, 64] on p "из льна" at bounding box center [476, 64] width 499 height 11
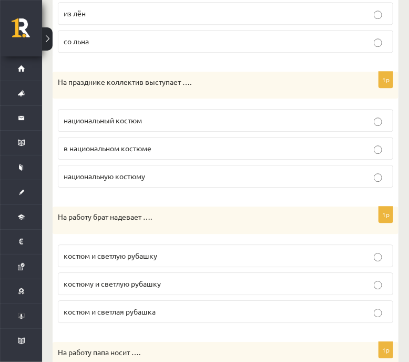
scroll to position [855, 0]
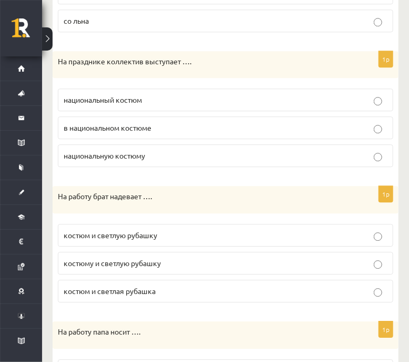
click at [299, 124] on p "в национальном костюме" at bounding box center [226, 127] width 324 height 11
click at [204, 233] on p "костюм и светлую рубашку" at bounding box center [226, 234] width 324 height 11
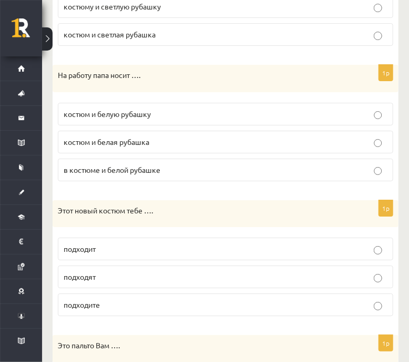
scroll to position [1184, 0]
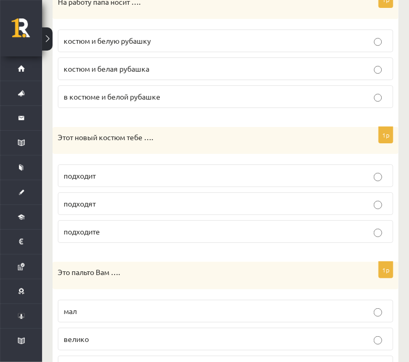
click at [194, 41] on p "костюм и белую рубашку" at bounding box center [226, 40] width 324 height 11
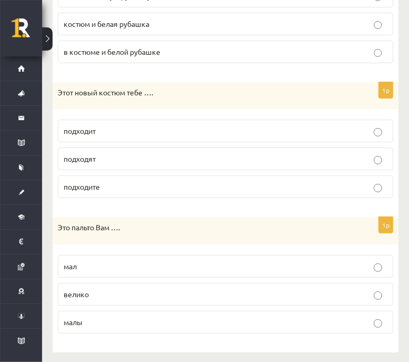
click at [134, 127] on p "подходит" at bounding box center [226, 130] width 324 height 11
click at [125, 294] on label "велико" at bounding box center [226, 294] width 336 height 23
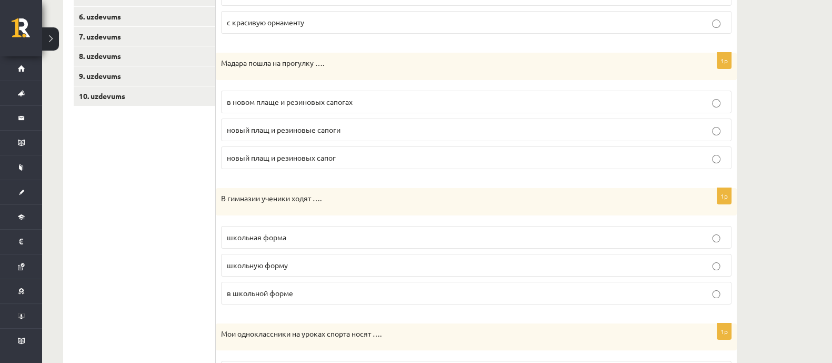
scroll to position [0, 0]
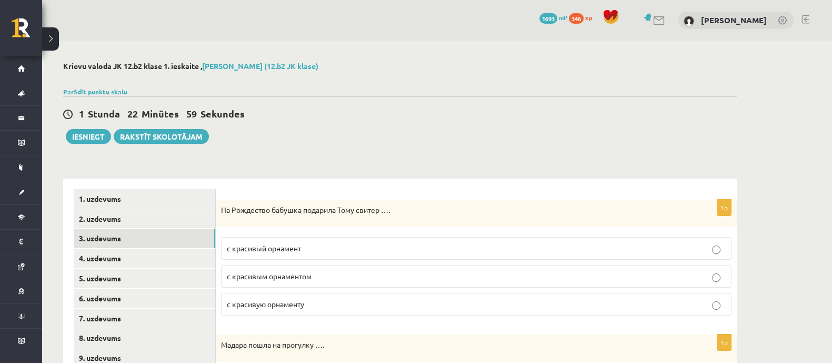
click at [409, 141] on div "1 Stunda 22 Minūtes 58 Sekundes Ieskaite saglabāta! Iesniegt Rakstīt skolotājam" at bounding box center [400, 119] width 674 height 47
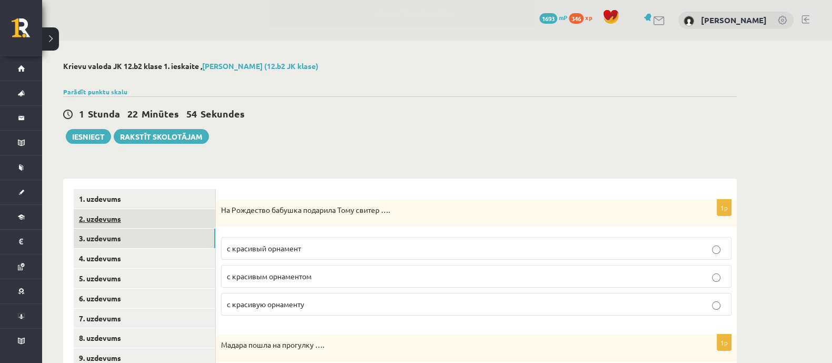
click at [112, 217] on link "2. uzdevums" at bounding box center [145, 218] width 142 height 19
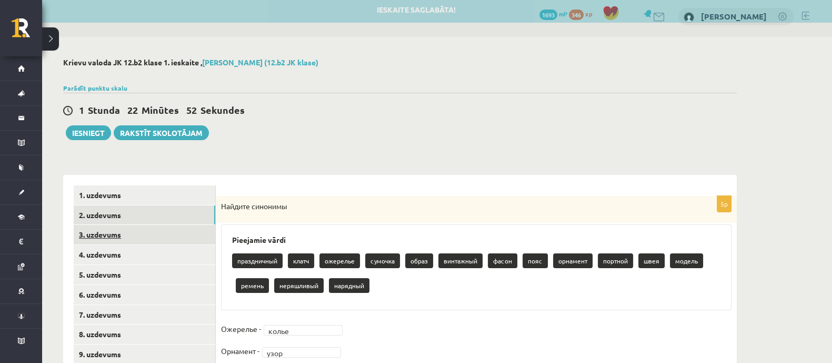
scroll to position [108, 0]
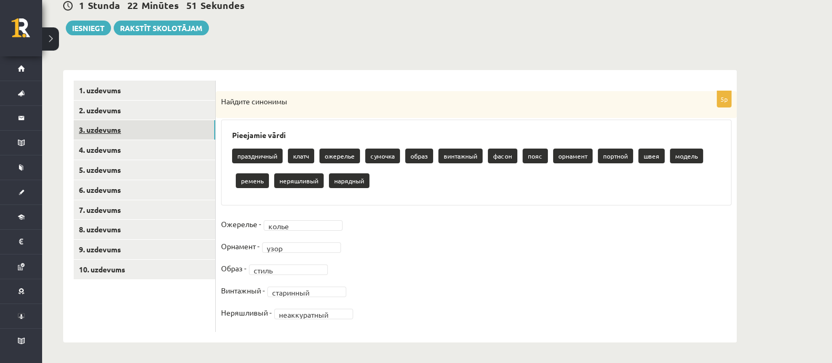
click at [107, 133] on link "3. uzdevums" at bounding box center [145, 129] width 142 height 19
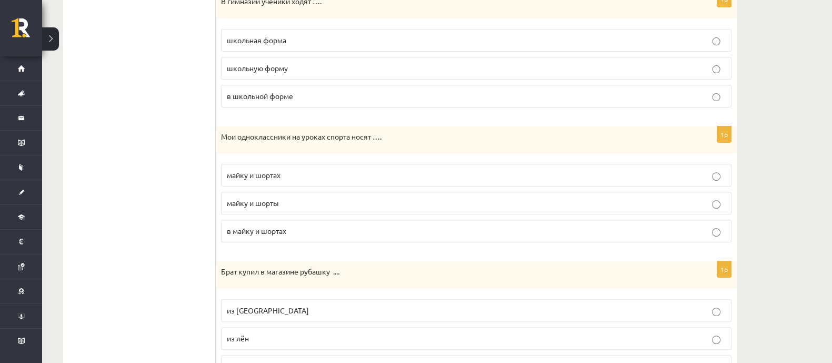
scroll to position [0, 0]
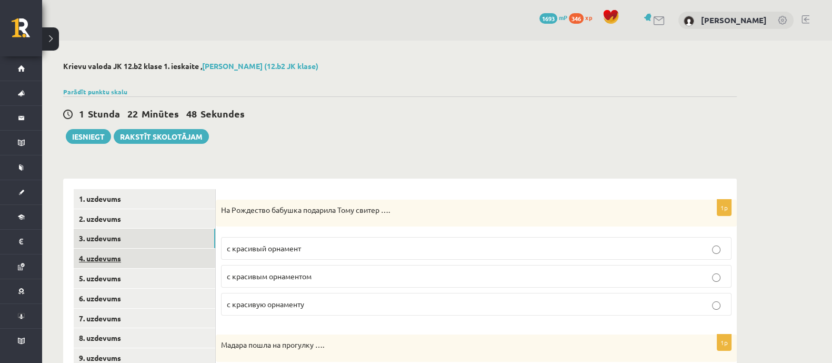
click at [94, 259] on link "4. uzdevums" at bounding box center [145, 257] width 142 height 19
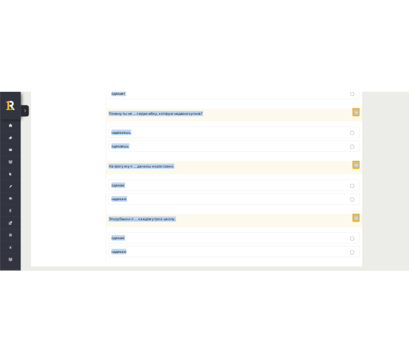
scroll to position [408, 0]
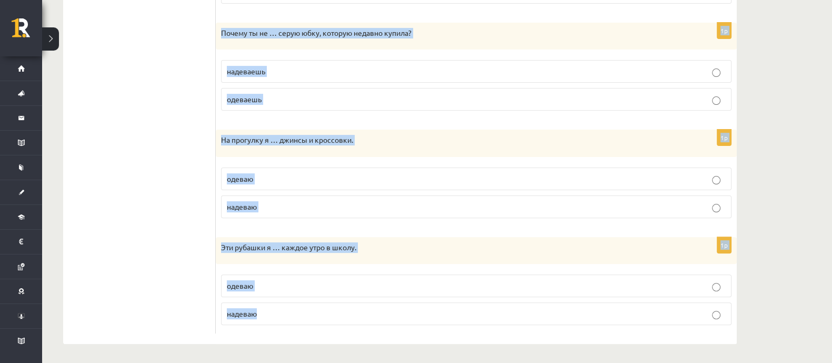
drag, startPoint x: 226, startPoint y: 64, endPoint x: 642, endPoint y: 313, distance: 484.6
click at [409, 313] on div "Выберите правильный глагол 1p «Самая важная деталь в платье – это женщина, кото…" at bounding box center [476, 58] width 521 height 574
copy form "Выберите правильный глагол 1p «Самая важная деталь в платье – это женщина, кото…"
click at [198, 164] on ul "1. uzdevums 2. uzdevums 3. uzdevums 4. uzdevums 5. uzdevums 6. uzdevums 7. uzde…" at bounding box center [145, 57] width 142 height 553
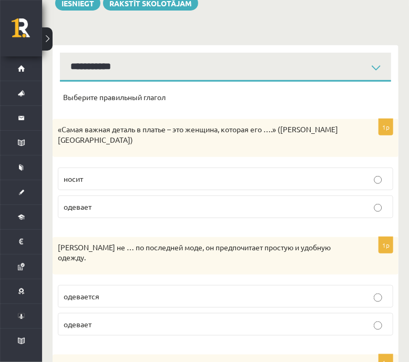
scroll to position [145, 0]
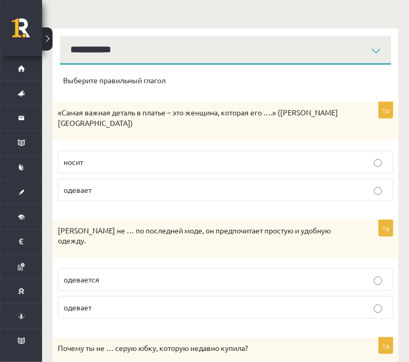
click at [129, 151] on label "носит" at bounding box center [226, 162] width 336 height 23
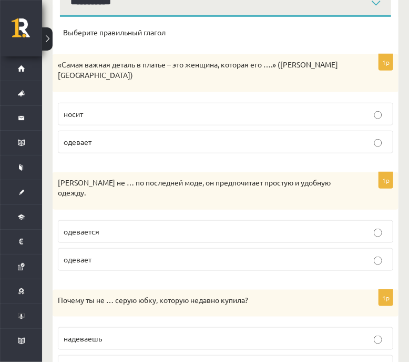
scroll to position [211, 0]
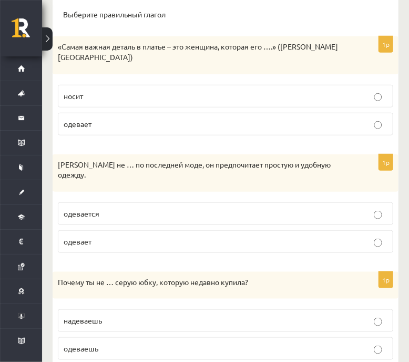
click at [164, 202] on label "одевается" at bounding box center [226, 213] width 336 height 23
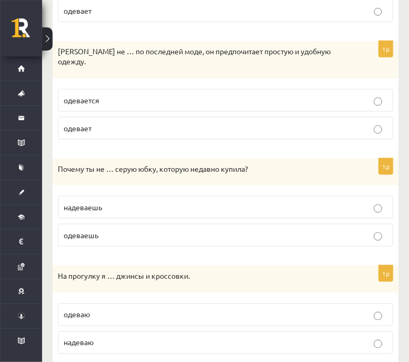
scroll to position [342, 0]
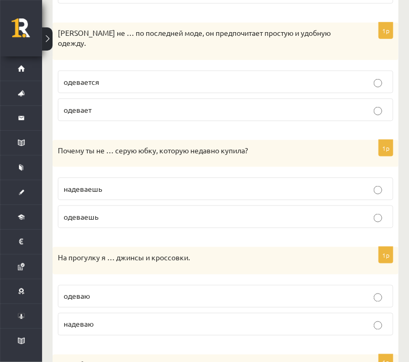
click at [163, 183] on p "надеваешь" at bounding box center [226, 188] width 324 height 11
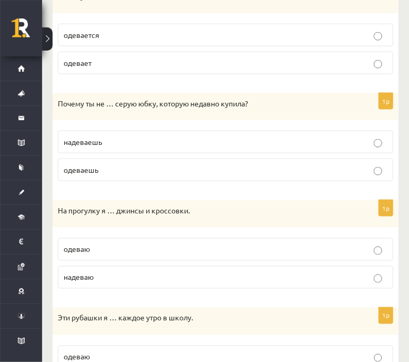
scroll to position [408, 0]
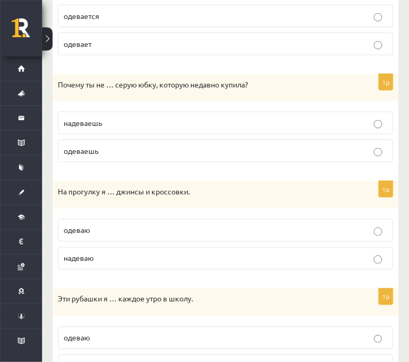
click at [138, 253] on p "надеваю" at bounding box center [226, 258] width 324 height 11
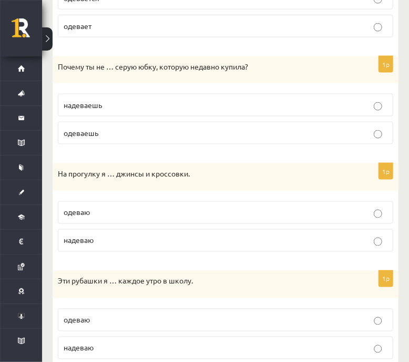
scroll to position [435, 0]
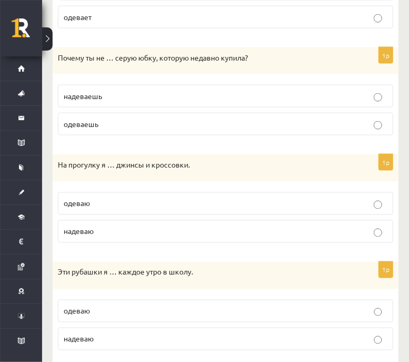
click at [110, 333] on p "надеваю" at bounding box center [226, 338] width 324 height 11
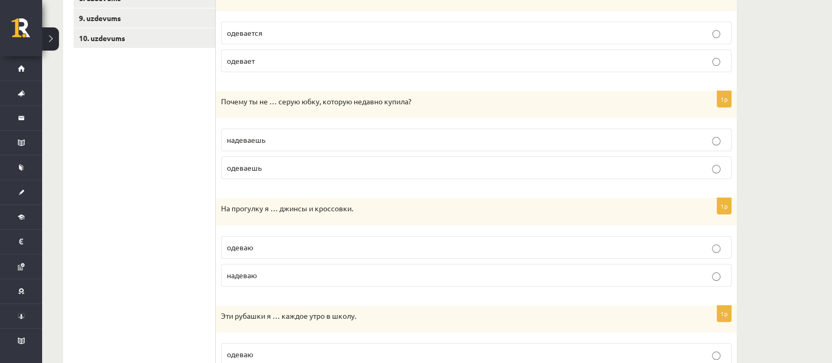
scroll to position [0, 0]
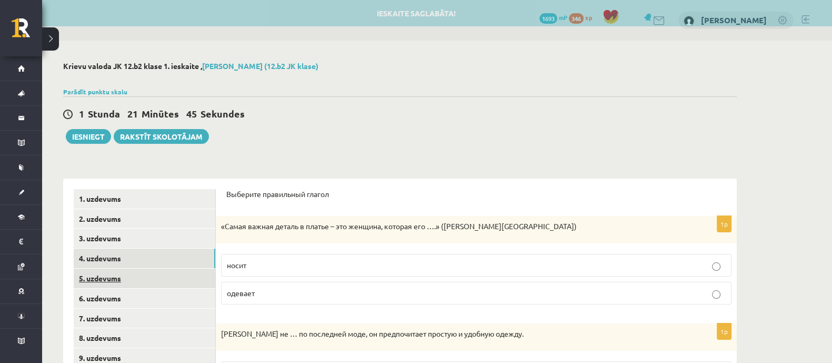
click at [79, 279] on link "5. uzdevums" at bounding box center [145, 277] width 142 height 19
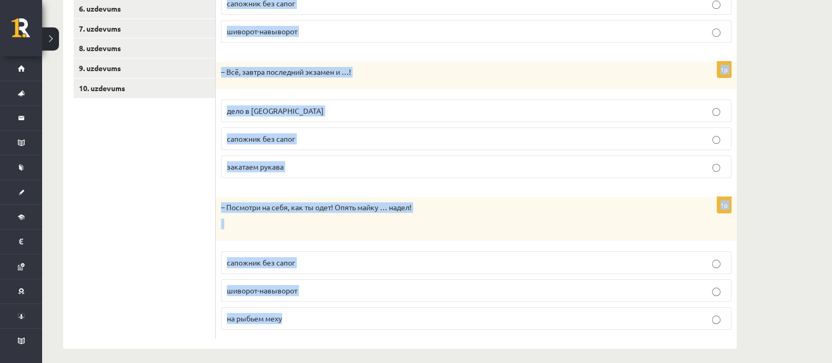
scroll to position [295, 0]
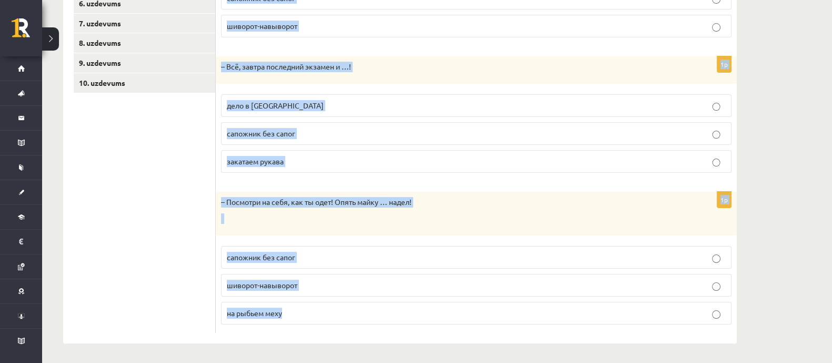
drag, startPoint x: 227, startPoint y: 62, endPoint x: 494, endPoint y: 323, distance: 373.3
click at [409, 323] on form "Дополните диалоги. 1p – На улице снег выпал, зачем ты надел это пальто …? на ры…" at bounding box center [476, 113] width 500 height 438
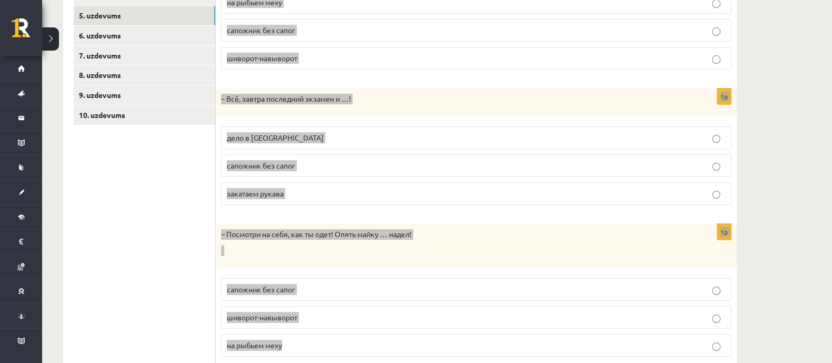
scroll to position [131, 0]
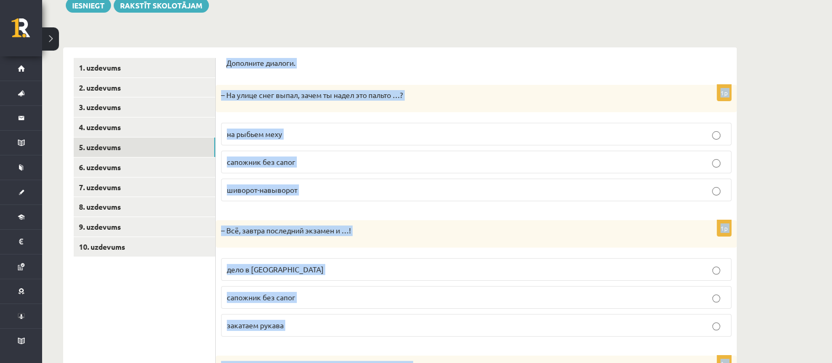
click at [323, 130] on p "на рыбьем меху" at bounding box center [476, 133] width 499 height 11
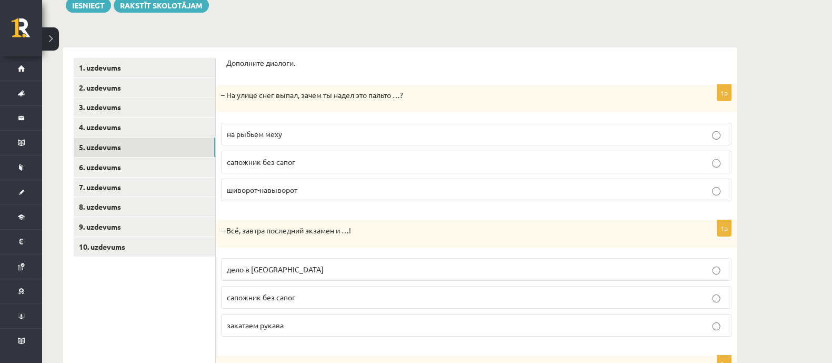
click at [323, 130] on p "на рыбьем меху" at bounding box center [476, 133] width 499 height 11
click at [306, 273] on p "дело в шляпе" at bounding box center [476, 269] width 499 height 11
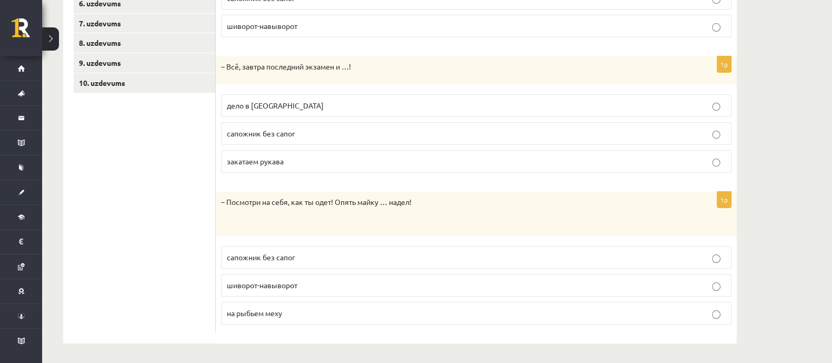
click at [256, 284] on span "шиворот-навыворот" at bounding box center [262, 284] width 71 height 9
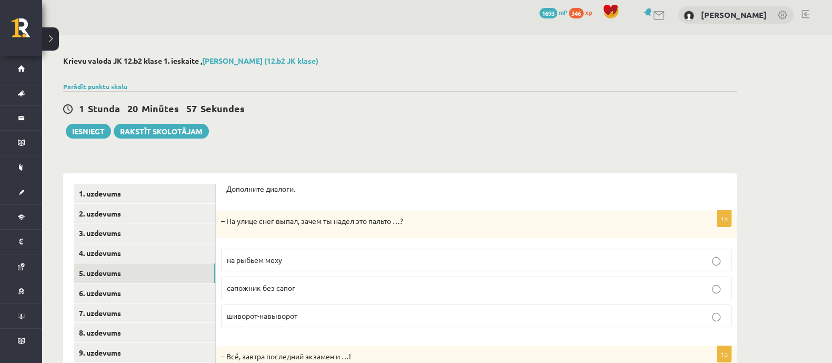
scroll to position [0, 0]
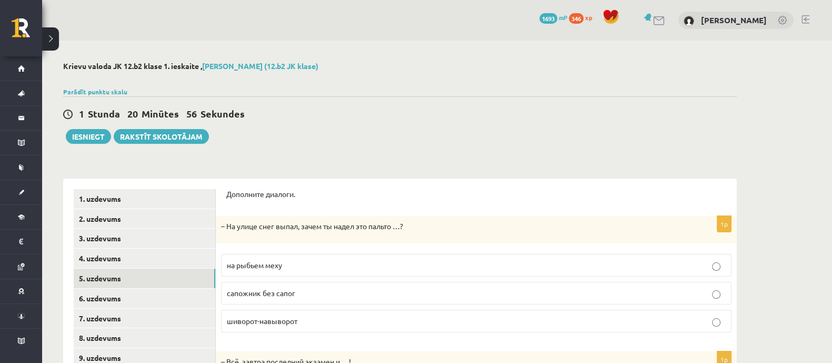
drag, startPoint x: 182, startPoint y: 285, endPoint x: 541, endPoint y: 134, distance: 389.4
click at [409, 134] on div "1 Stunda 20 Minūtes 56 Sekundes Ieskaite saglabāta! Iesniegt Rakstīt skolotājam" at bounding box center [400, 119] width 674 height 47
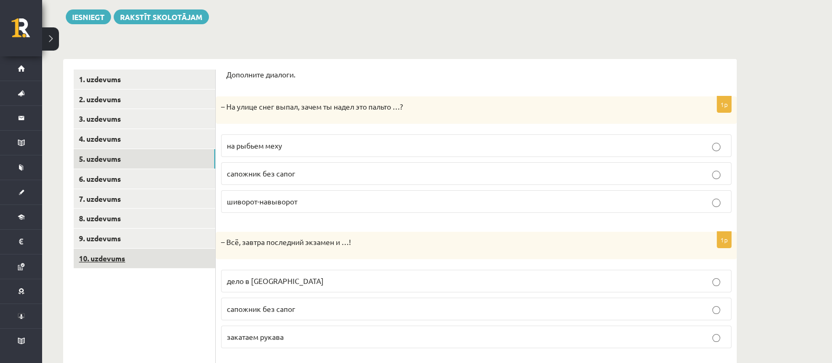
scroll to position [131, 0]
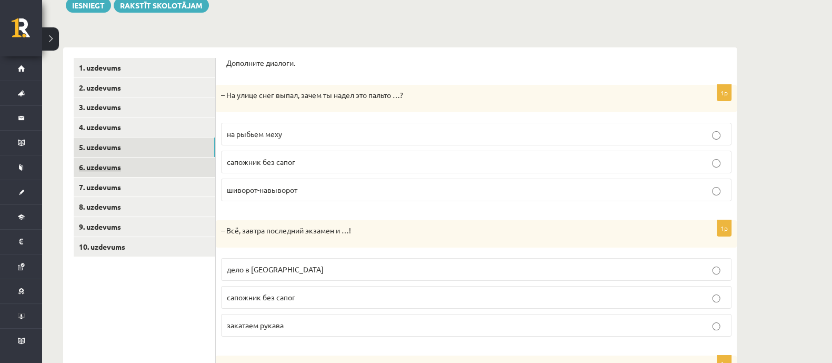
click at [111, 165] on link "6. uzdevums" at bounding box center [145, 166] width 142 height 19
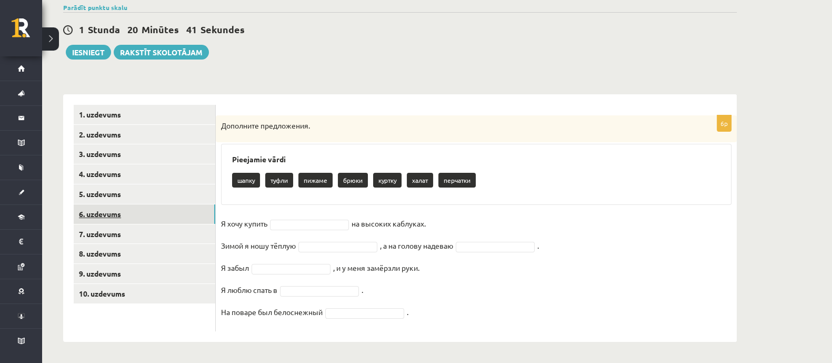
scroll to position [84, 0]
drag, startPoint x: 215, startPoint y: 115, endPoint x: 328, endPoint y: 273, distance: 193.8
click at [328, 273] on div "**********" at bounding box center [400, 217] width 674 height 247
click at [309, 204] on div "Pieejamie vārdi шапку туфли пижаме брюки куртку халат перчатки" at bounding box center [476, 174] width 511 height 61
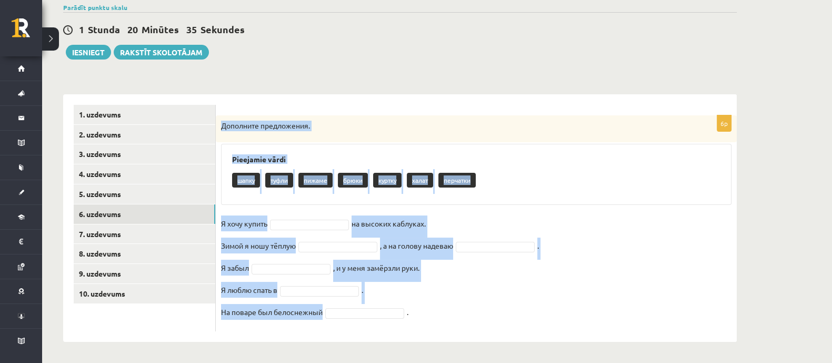
drag, startPoint x: 218, startPoint y: 124, endPoint x: 408, endPoint y: 323, distance: 275.5
click at [408, 323] on div "6p Дополните предложения. Pieejamie vārdi шапку туфли пижаме брюки куртку халат…" at bounding box center [476, 223] width 521 height 216
copy div "Дополните предложения. Pieejamie vārdi шапку туфли пижаме брюки куртку халат пе…"
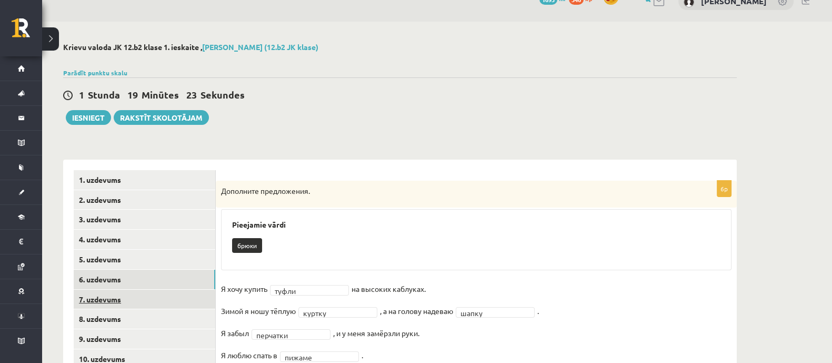
scroll to position [0, 0]
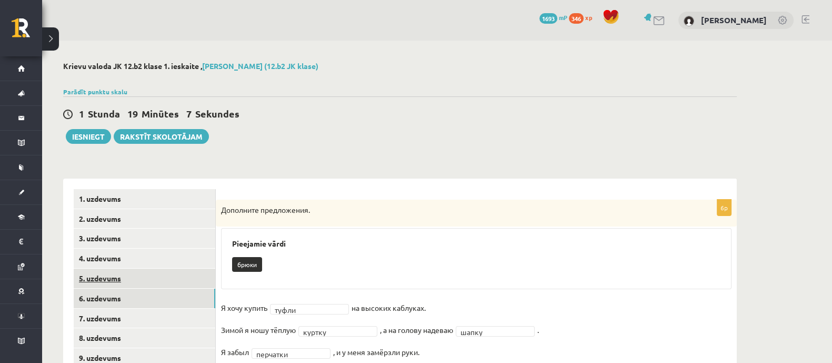
click at [105, 277] on link "5. uzdevums" at bounding box center [145, 277] width 142 height 19
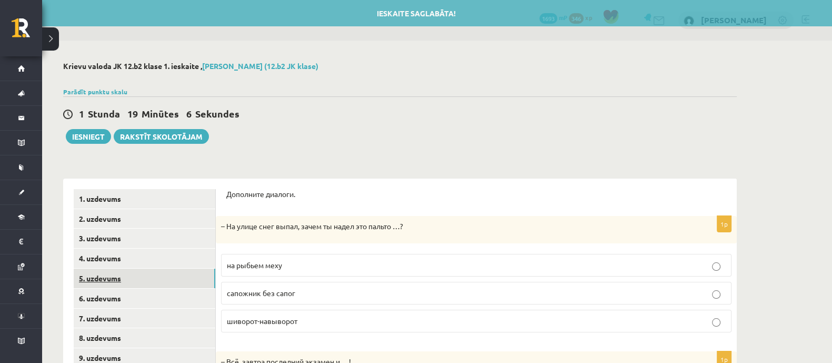
scroll to position [197, 0]
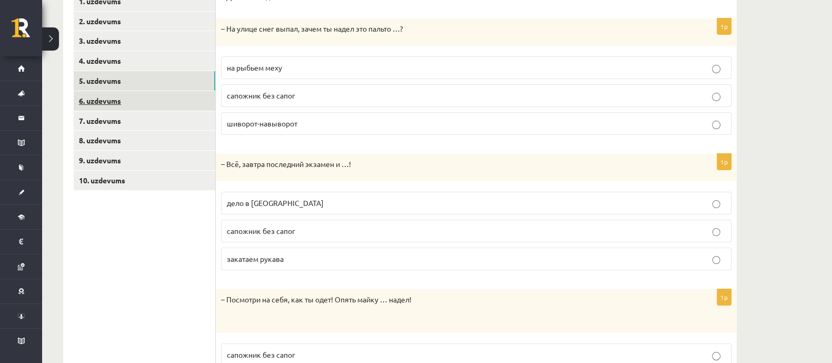
click at [105, 97] on link "6. uzdevums" at bounding box center [145, 100] width 142 height 19
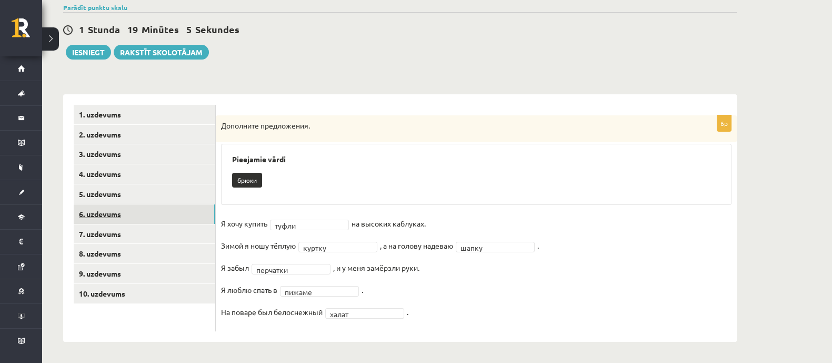
scroll to position [84, 0]
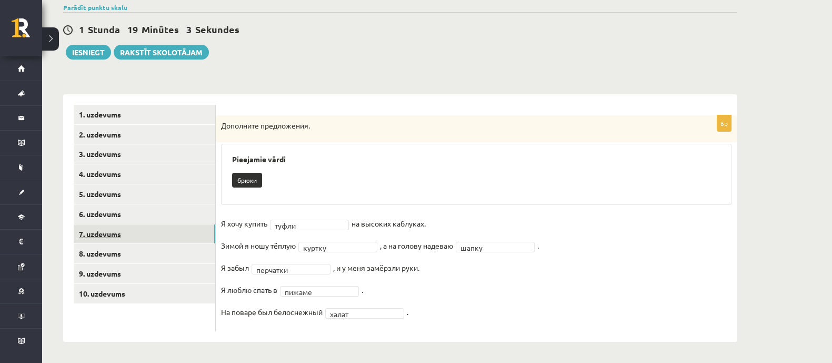
click at [108, 235] on link "7. uzdevums" at bounding box center [145, 233] width 142 height 19
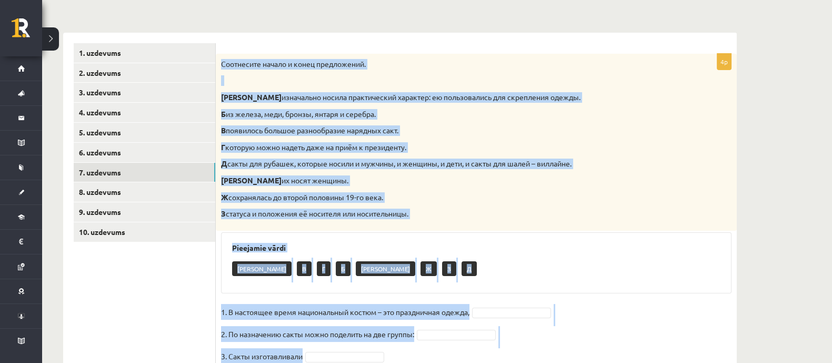
scroll to position [212, 0]
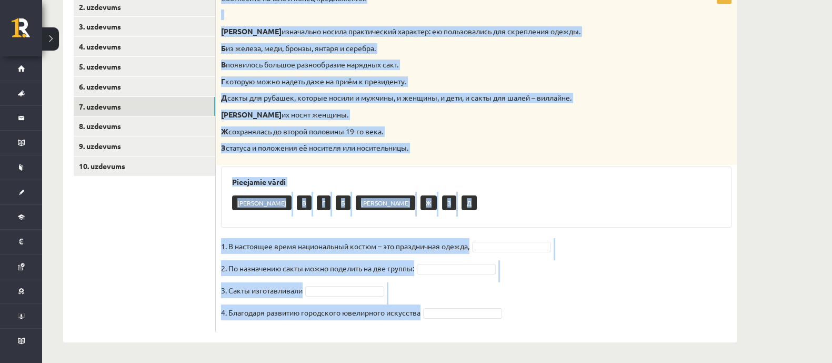
drag, startPoint x: 221, startPoint y: 62, endPoint x: 488, endPoint y: 327, distance: 376.6
click at [409, 327] on div "4p Соотнесите начало и конец предложений. А изначально носила практический хара…" at bounding box center [476, 160] width 521 height 344
copy div "Соотнесите начало и конец предложений. А изначально носила практический характе…"
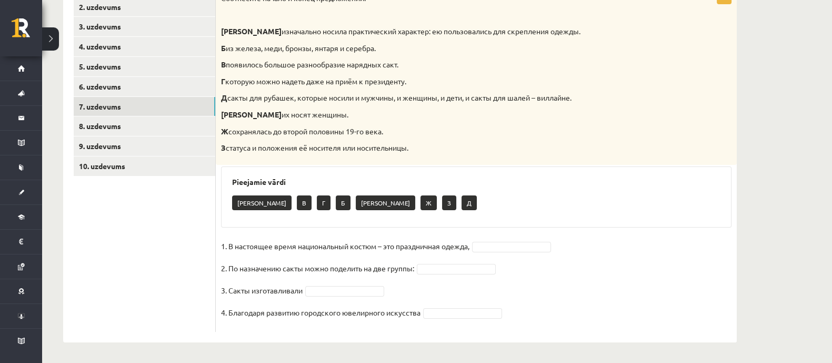
click at [96, 259] on ul "1. uzdevums 2. uzdevums 3. uzdevums 4. uzdevums 5. uzdevums 6. uzdevums 7. uzde…" at bounding box center [145, 154] width 142 height 354
click at [97, 259] on ul "1. uzdevums 2. uzdevums 3. uzdevums 4. uzdevums 5. uzdevums 6. uzdevums 7. uzde…" at bounding box center [145, 154] width 142 height 354
click at [208, 279] on ul "1. uzdevums 2. uzdevums 3. uzdevums 4. uzdevums 5. uzdevums 6. uzdevums 7. uzde…" at bounding box center [145, 154] width 142 height 354
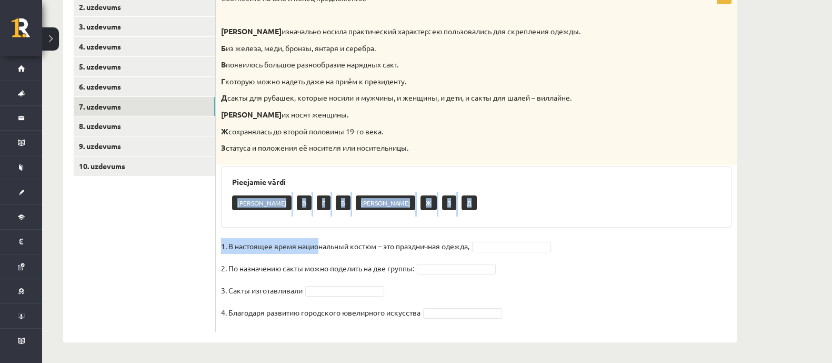
drag, startPoint x: 238, startPoint y: 202, endPoint x: 319, endPoint y: 246, distance: 92.8
click at [319, 246] on div "4p Соотнесите начало и конец предложений. А изначально носила практический хара…" at bounding box center [476, 160] width 521 height 344
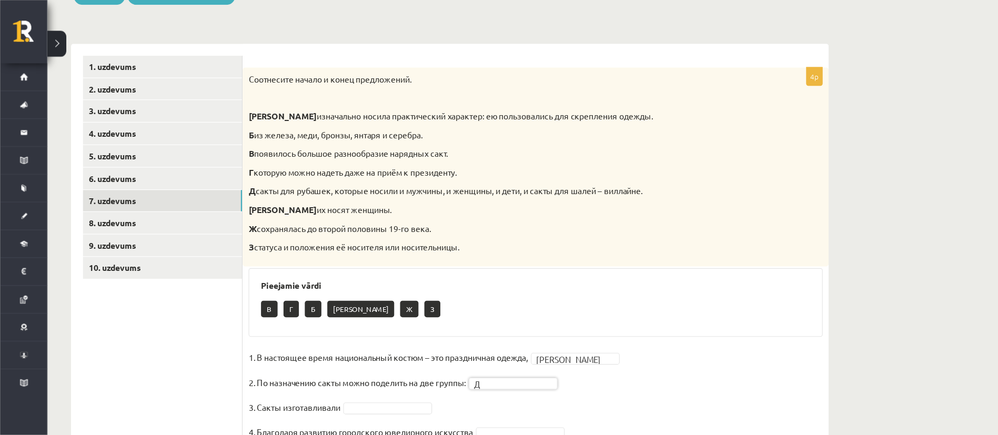
scroll to position [140, 0]
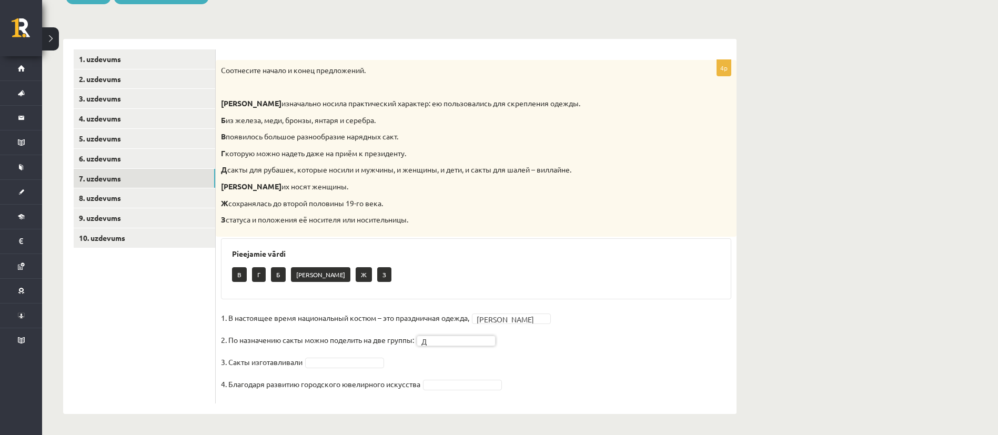
click at [409, 280] on div "**********" at bounding box center [520, 168] width 956 height 534
drag, startPoint x: 871, startPoint y: 279, endPoint x: 857, endPoint y: 268, distance: 18.0
click at [409, 273] on div "**********" at bounding box center [520, 168] width 956 height 534
drag, startPoint x: 857, startPoint y: 268, endPoint x: 852, endPoint y: 261, distance: 8.6
click at [409, 262] on div "**********" at bounding box center [520, 168] width 956 height 534
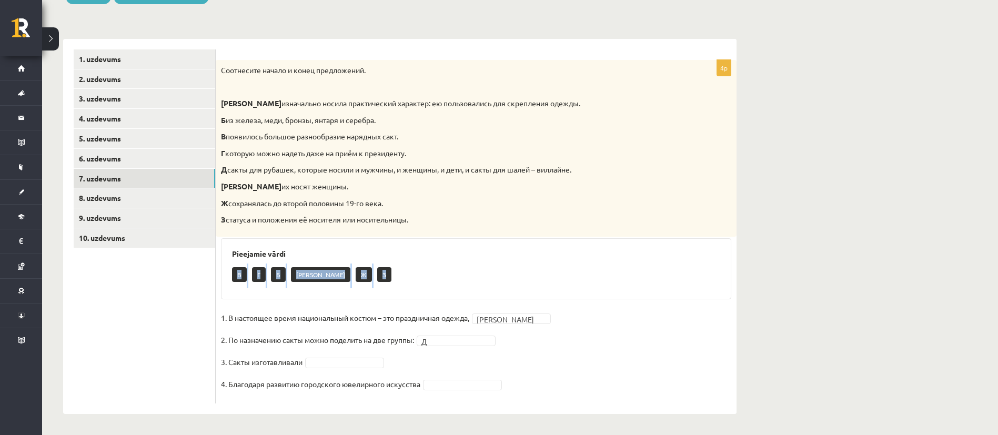
drag, startPoint x: 852, startPoint y: 261, endPoint x: 846, endPoint y: 251, distance: 11.6
click at [409, 254] on div "**********" at bounding box center [520, 168] width 956 height 534
drag, startPoint x: 803, startPoint y: 43, endPoint x: 808, endPoint y: 71, distance: 28.3
click at [409, 43] on div "**********" at bounding box center [520, 168] width 956 height 534
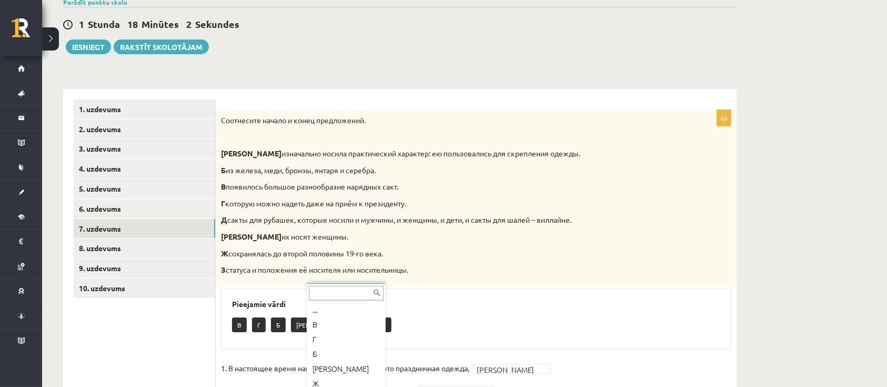
scroll to position [187, 0]
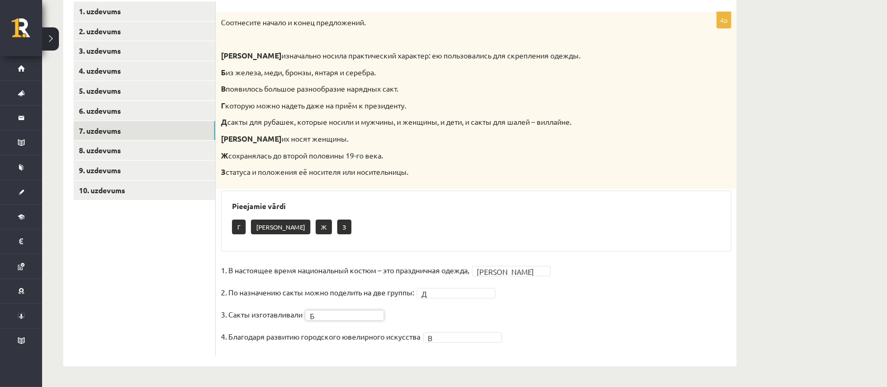
click at [409, 196] on div "Pieejamie vārdi Г А Ж З" at bounding box center [476, 221] width 511 height 61
click at [409, 262] on div "**********" at bounding box center [464, 120] width 845 height 534
click at [184, 274] on ul "1. uzdevums 2. uzdevums 3. uzdevums 4. uzdevums 5. uzdevums 6. uzdevums 7. uzde…" at bounding box center [145, 179] width 142 height 354
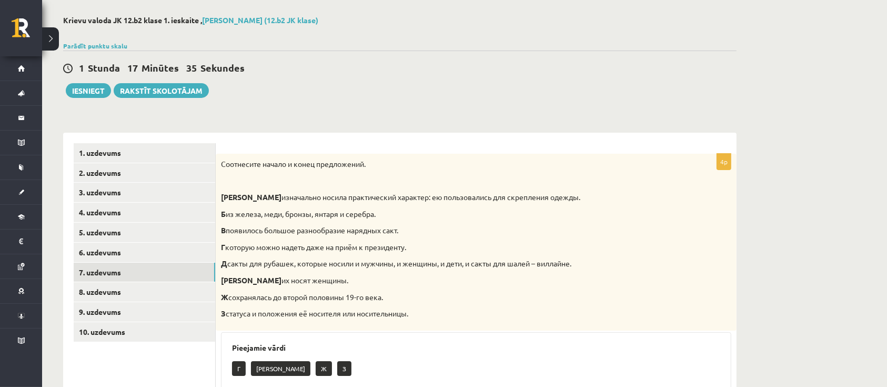
scroll to position [0, 0]
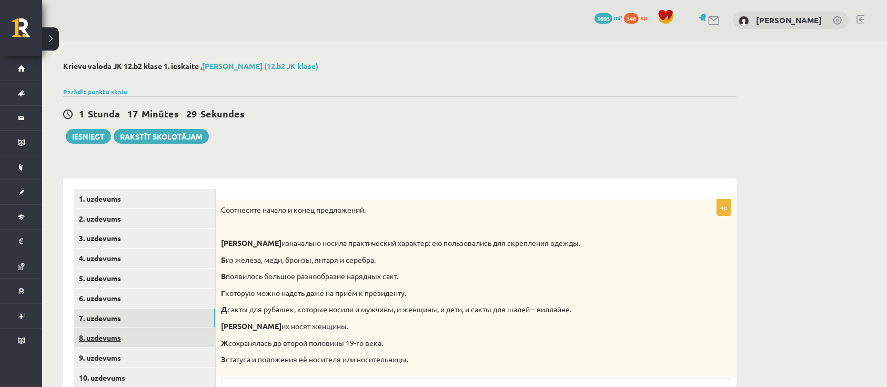
click at [96, 339] on link "8. uzdevums" at bounding box center [145, 337] width 142 height 19
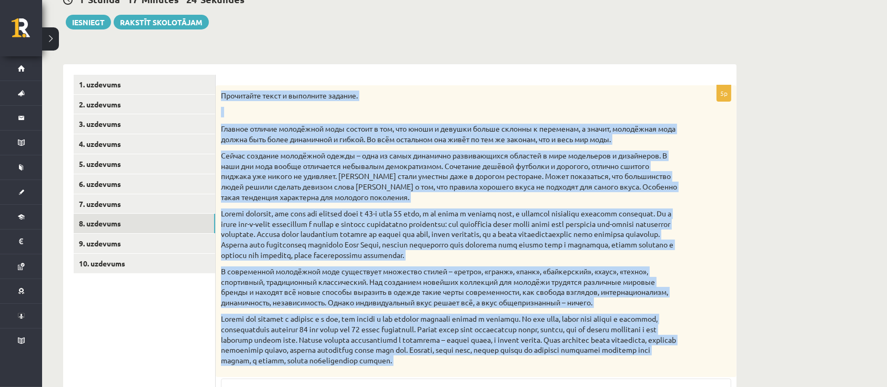
scroll to position [325, 0]
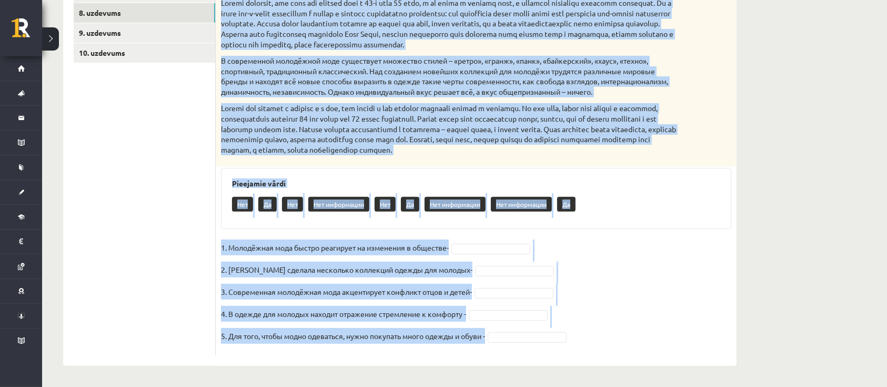
drag, startPoint x: 221, startPoint y: 95, endPoint x: 608, endPoint y: 347, distance: 461.9
click at [409, 347] on div "5p Прочитайте текст и выполните задание. Главное отличие молодёжной моды состои…" at bounding box center [476, 115] width 521 height 481
copy div "Прочитайте текст и выполните задание. Главное отличие молодёжной моды состоит в…"
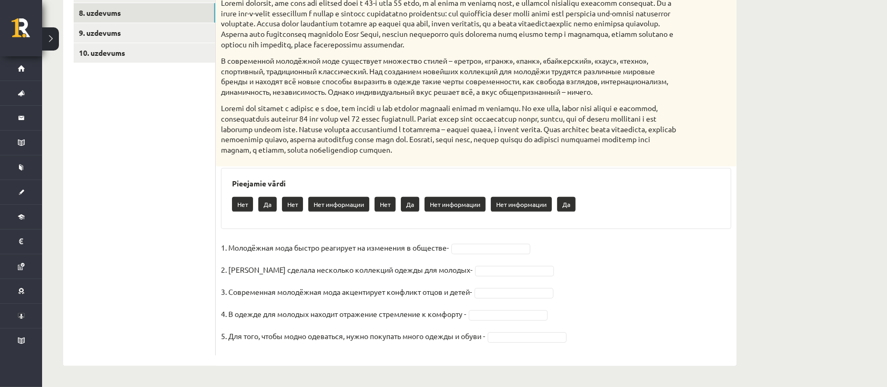
drag, startPoint x: 135, startPoint y: 192, endPoint x: 149, endPoint y: 200, distance: 15.8
click at [136, 192] on ul "1. uzdevums 2. uzdevums 3. uzdevums 4. uzdevums 5. uzdevums 6. uzdevums 7. uzde…" at bounding box center [145, 109] width 142 height 491
click at [389, 268] on p "2. Коко Шанель сделала несколько коллекций одежды для молодых-" at bounding box center [347, 270] width 252 height 16
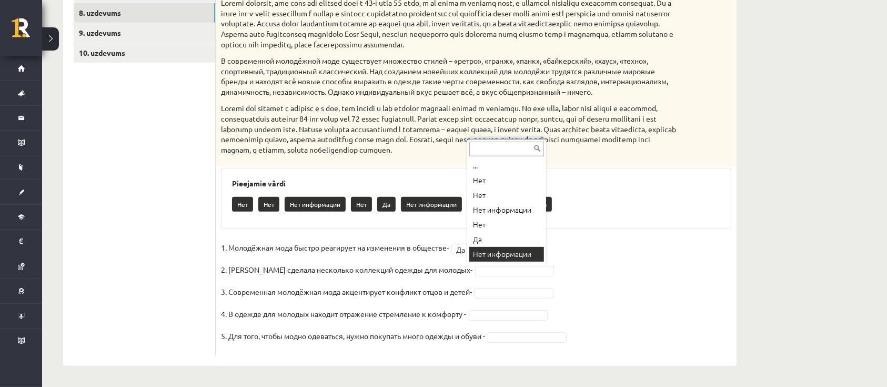
scroll to position [20, 0]
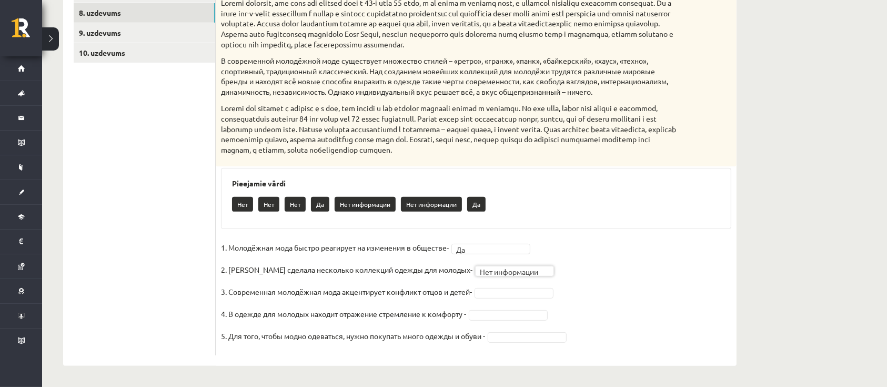
click at [409, 280] on fieldset "**********" at bounding box center [476, 294] width 511 height 111
click at [409, 200] on div "Нет Нет Нет Нет информации Нет информации" at bounding box center [476, 205] width 488 height 25
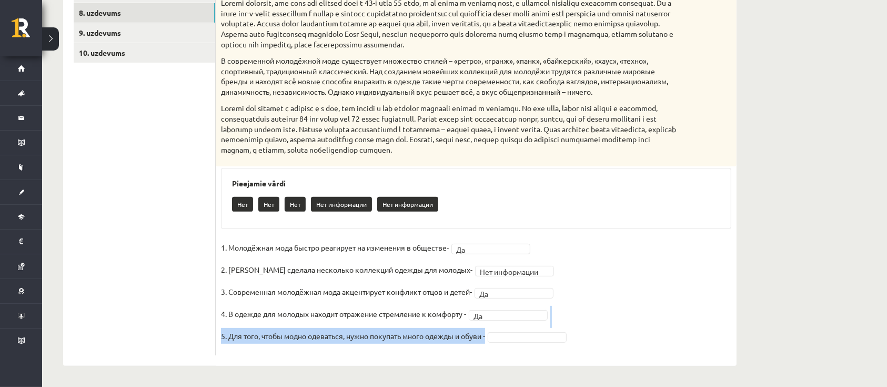
click at [409, 327] on fieldset "**********" at bounding box center [476, 294] width 511 height 111
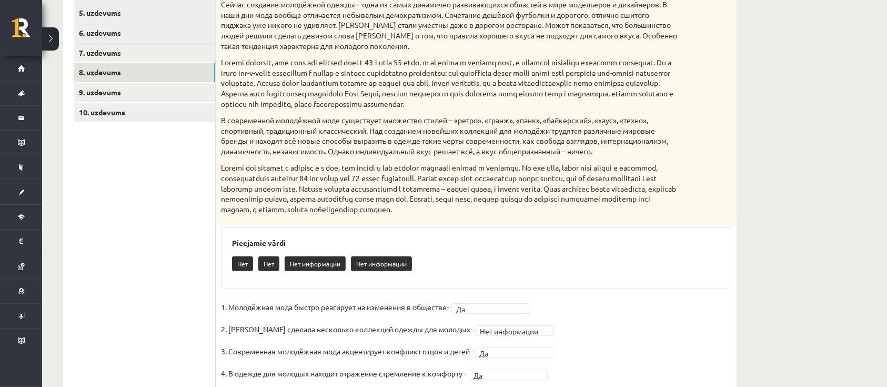
scroll to position [325, 0]
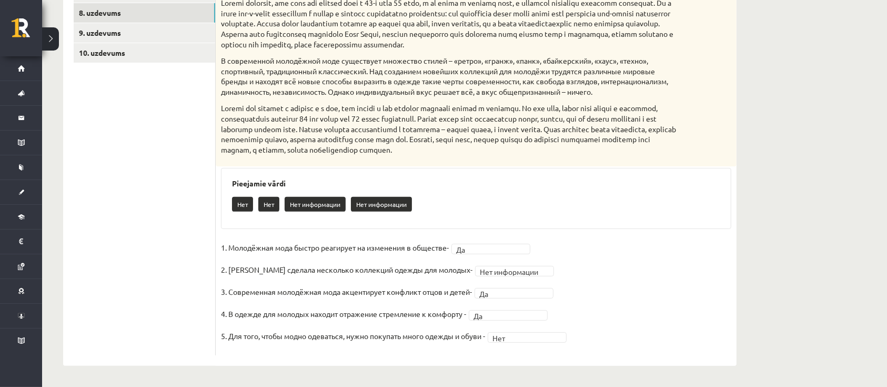
click at [118, 256] on ul "1. uzdevums 2. uzdevums 3. uzdevums 4. uzdevums 5. uzdevums 6. uzdevums 7. uzde…" at bounding box center [145, 109] width 142 height 491
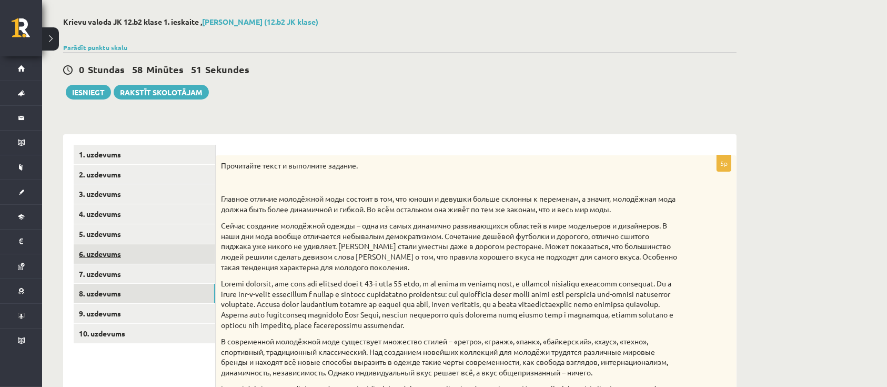
scroll to position [0, 0]
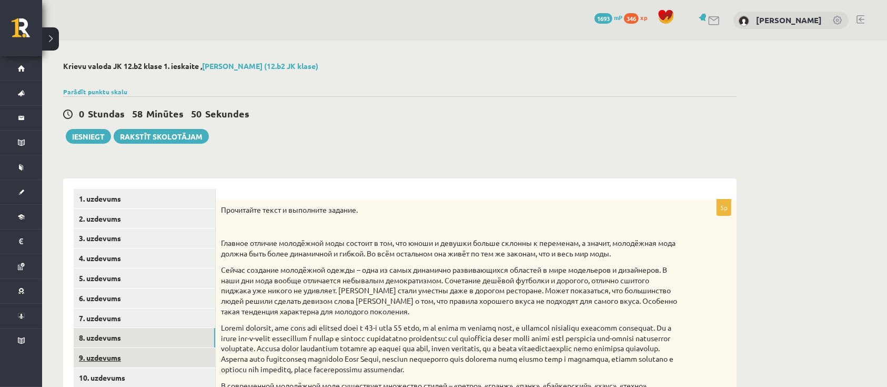
click at [112, 351] on link "9. uzdevums" at bounding box center [145, 357] width 142 height 19
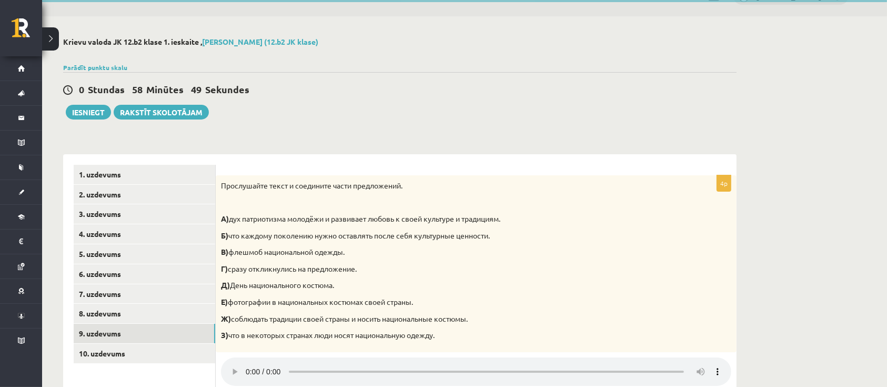
scroll to position [229, 0]
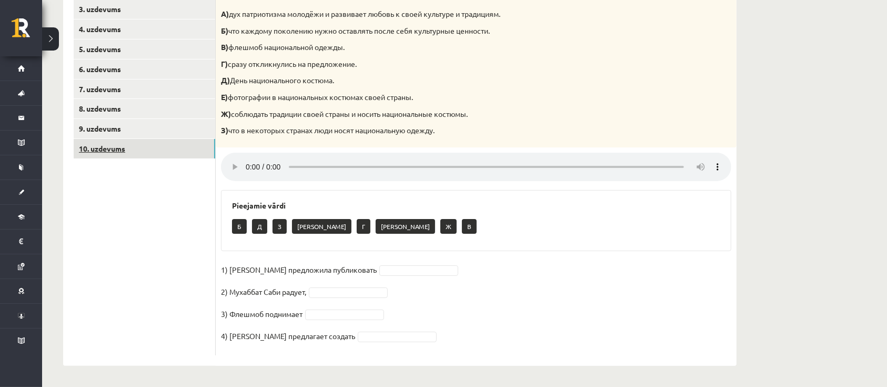
click at [124, 152] on link "10. uzdevums" at bounding box center [145, 148] width 142 height 19
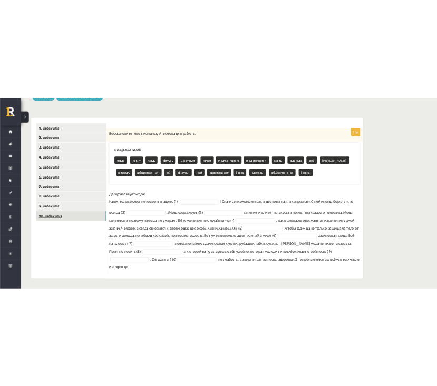
scroll to position [138, 0]
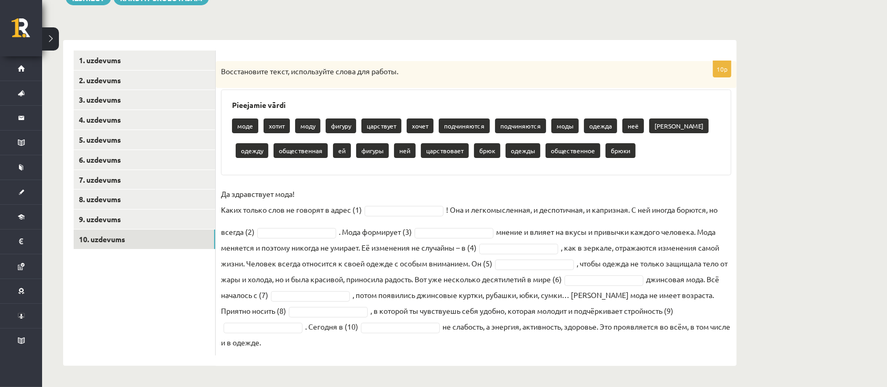
drag, startPoint x: 221, startPoint y: 67, endPoint x: 461, endPoint y: 349, distance: 370.0
click at [409, 349] on div "10p Восстановите текст, используйте слова для работы. Pieejamie vārdi моде хоти…" at bounding box center [476, 208] width 521 height 294
copy div "Восстановите текст, используйте слова для работы. Pieejamie vārdi моде хотит мо…"
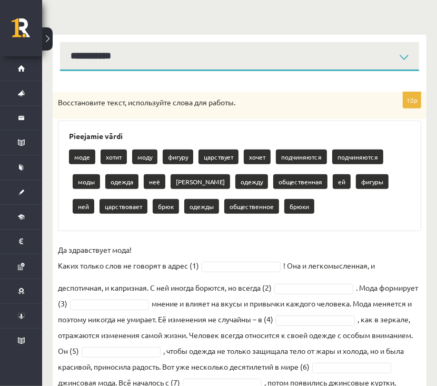
click at [387, 246] on fieldset "Да здравствует мода! Каких только слов не говорят в адрес (1) ! Она и легкомысл…" at bounding box center [239, 348] width 363 height 212
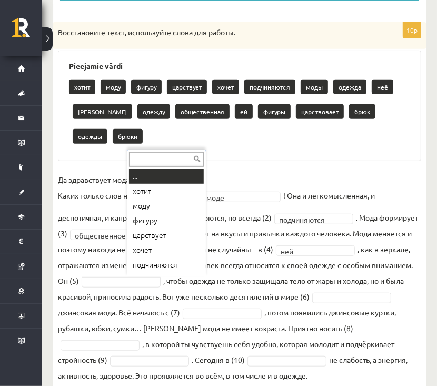
scroll to position [13, 0]
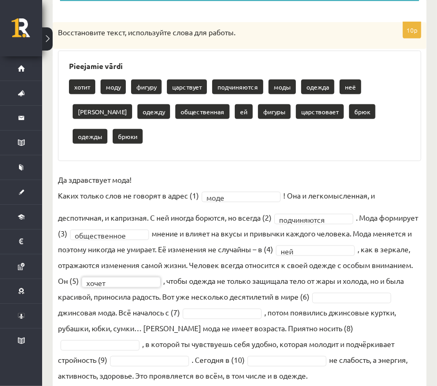
click at [373, 271] on fieldset "**********" at bounding box center [239, 278] width 363 height 212
click at [372, 276] on fieldset "**********" at bounding box center [239, 278] width 363 height 212
click at [375, 270] on fieldset "**********" at bounding box center [239, 278] width 363 height 212
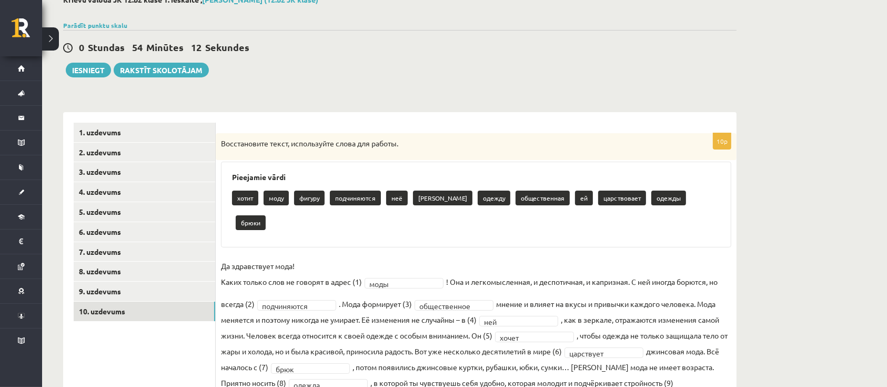
scroll to position [114, 0]
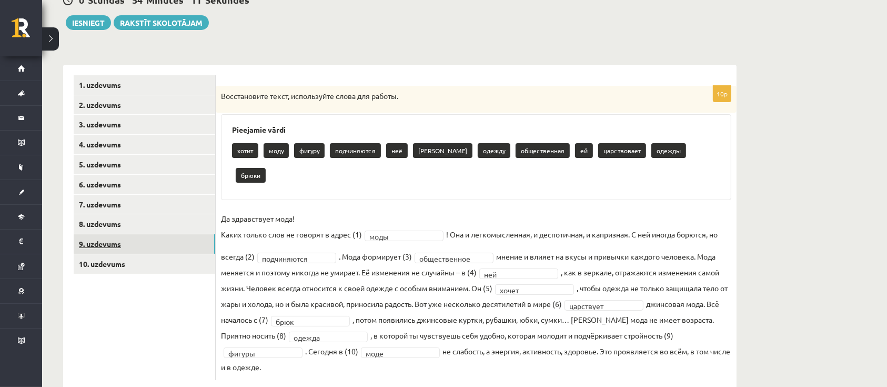
click at [96, 238] on link "9. uzdevums" at bounding box center [145, 243] width 142 height 19
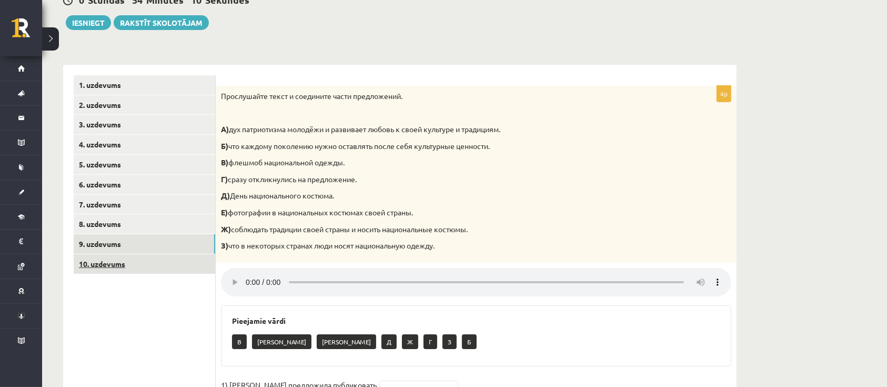
click at [101, 260] on link "10. uzdevums" at bounding box center [145, 263] width 142 height 19
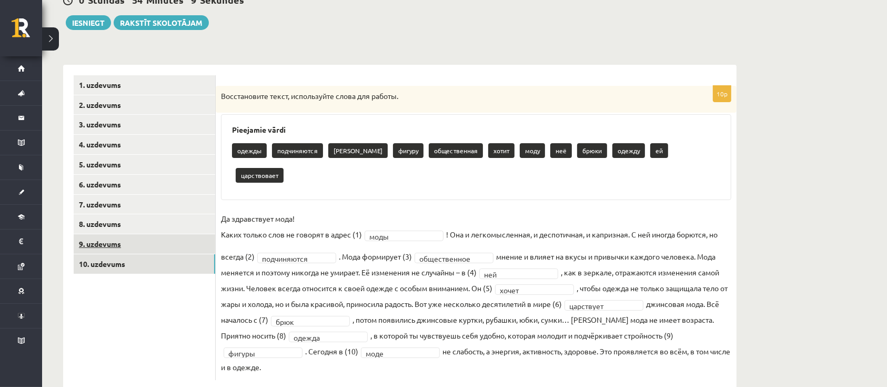
click at [101, 246] on link "9. uzdevums" at bounding box center [145, 243] width 142 height 19
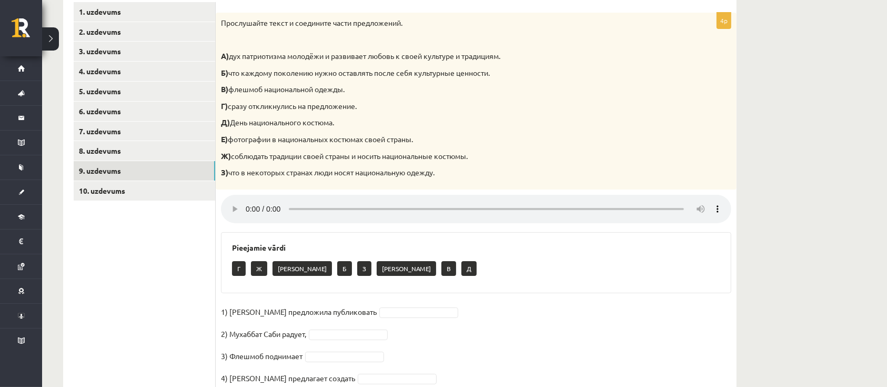
scroll to position [229, 0]
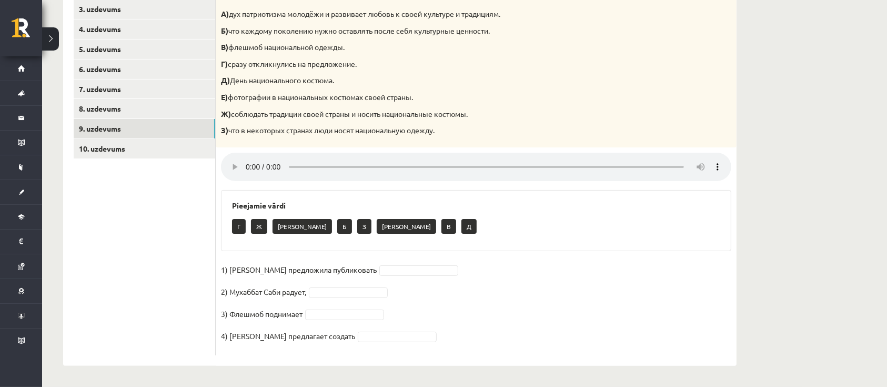
click at [409, 278] on div "**********" at bounding box center [464, 99] width 845 height 575
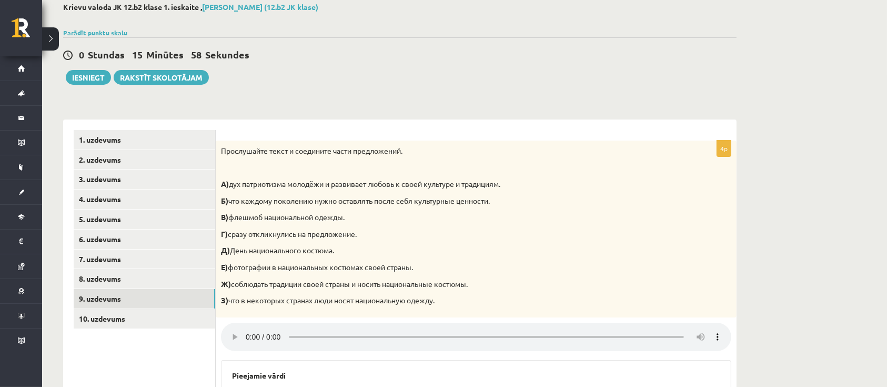
scroll to position [0, 0]
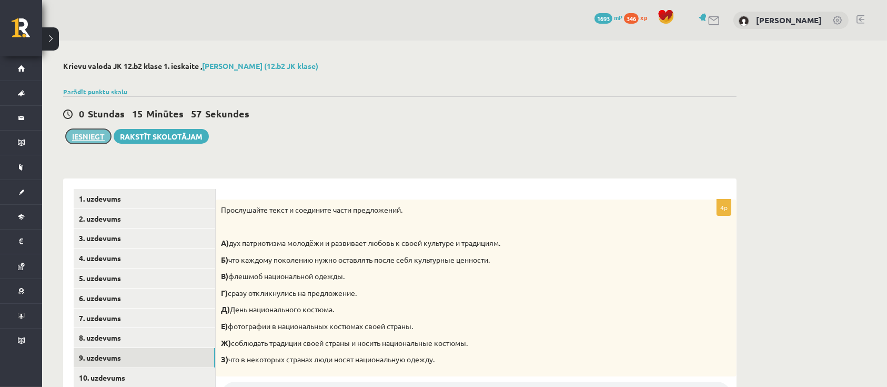
click at [94, 135] on button "Iesniegt" at bounding box center [88, 136] width 45 height 15
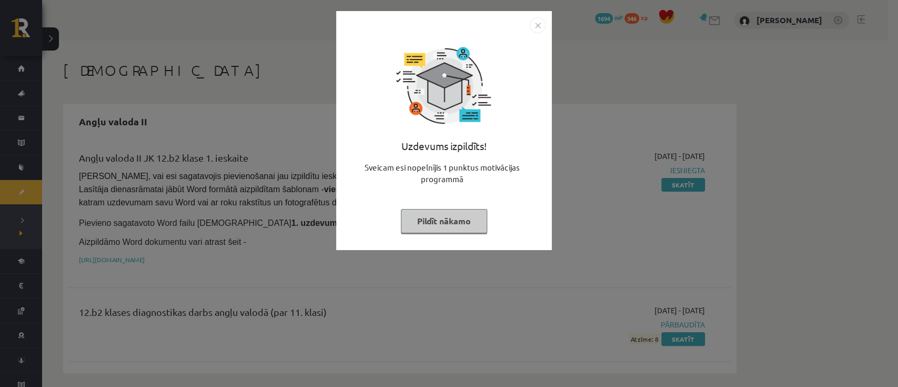
click at [463, 231] on button "Pildīt nākamo" at bounding box center [444, 221] width 86 height 24
